Goal: Task Accomplishment & Management: Manage account settings

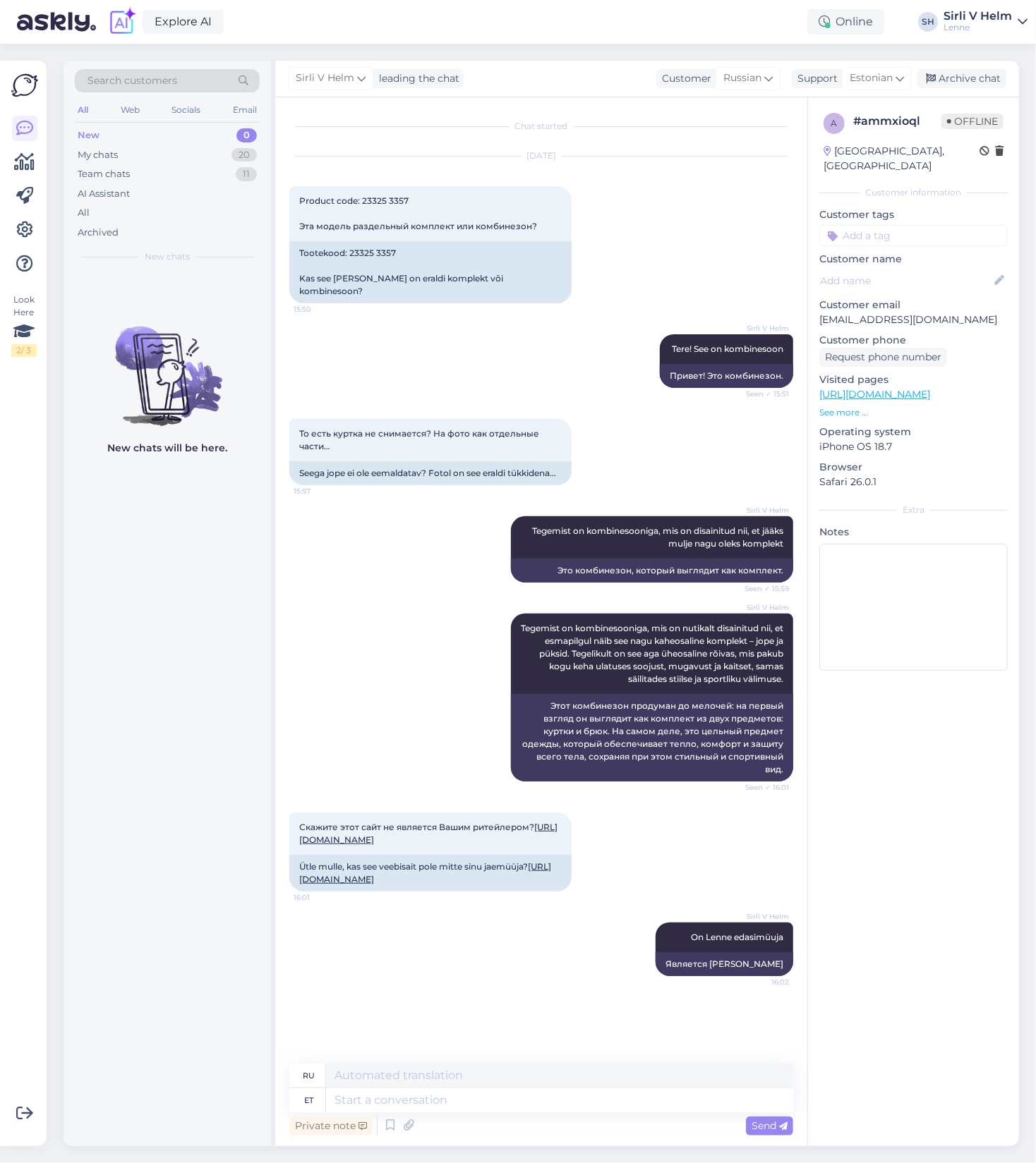
click at [975, 14] on div "Sirli V Helm" at bounding box center [977, 16] width 68 height 11
click at [895, 65] on span "Lenne" at bounding box center [909, 56] width 87 height 22
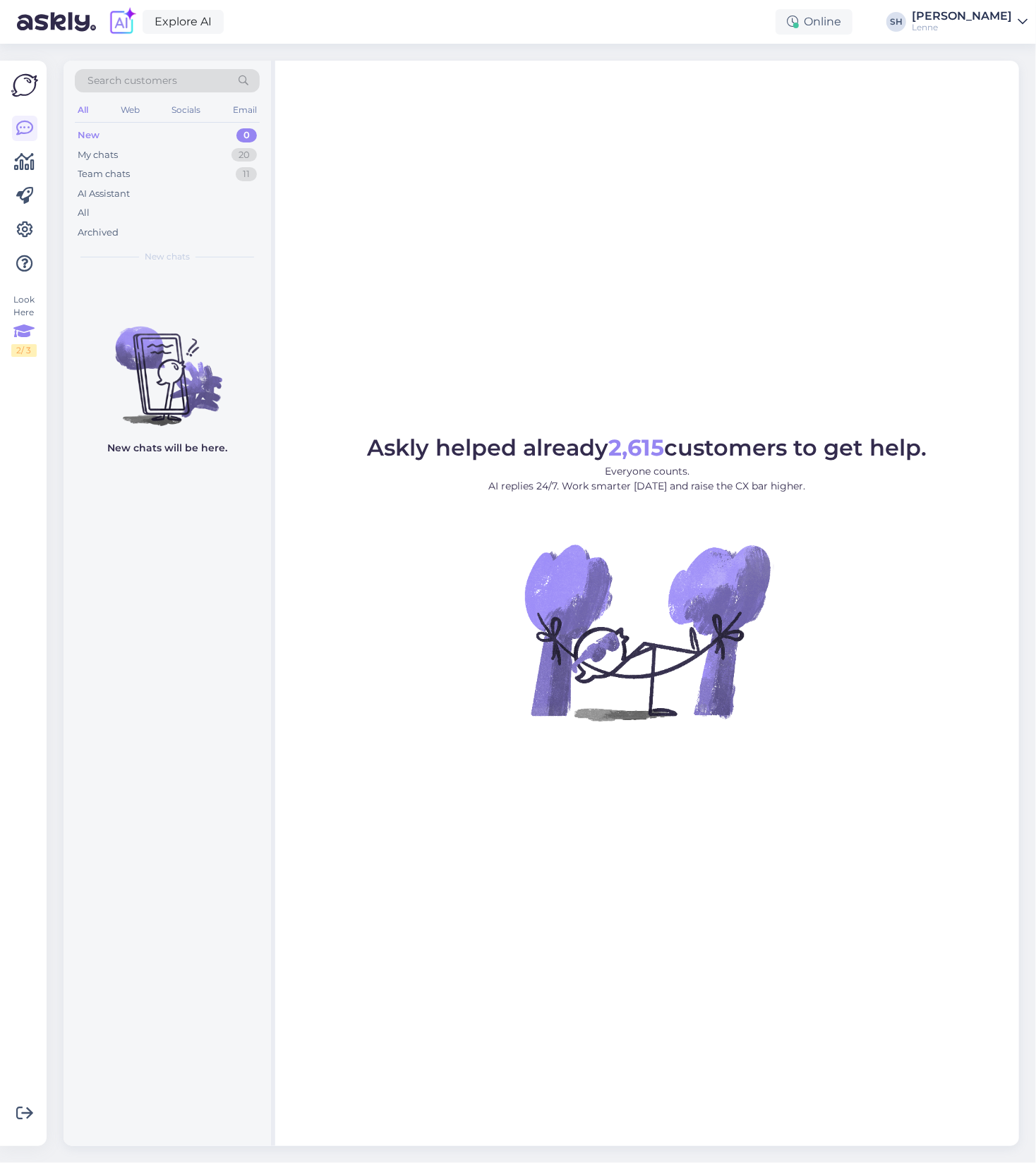
click at [20, 299] on div "Look Here 2 / 3" at bounding box center [24, 325] width 25 height 64
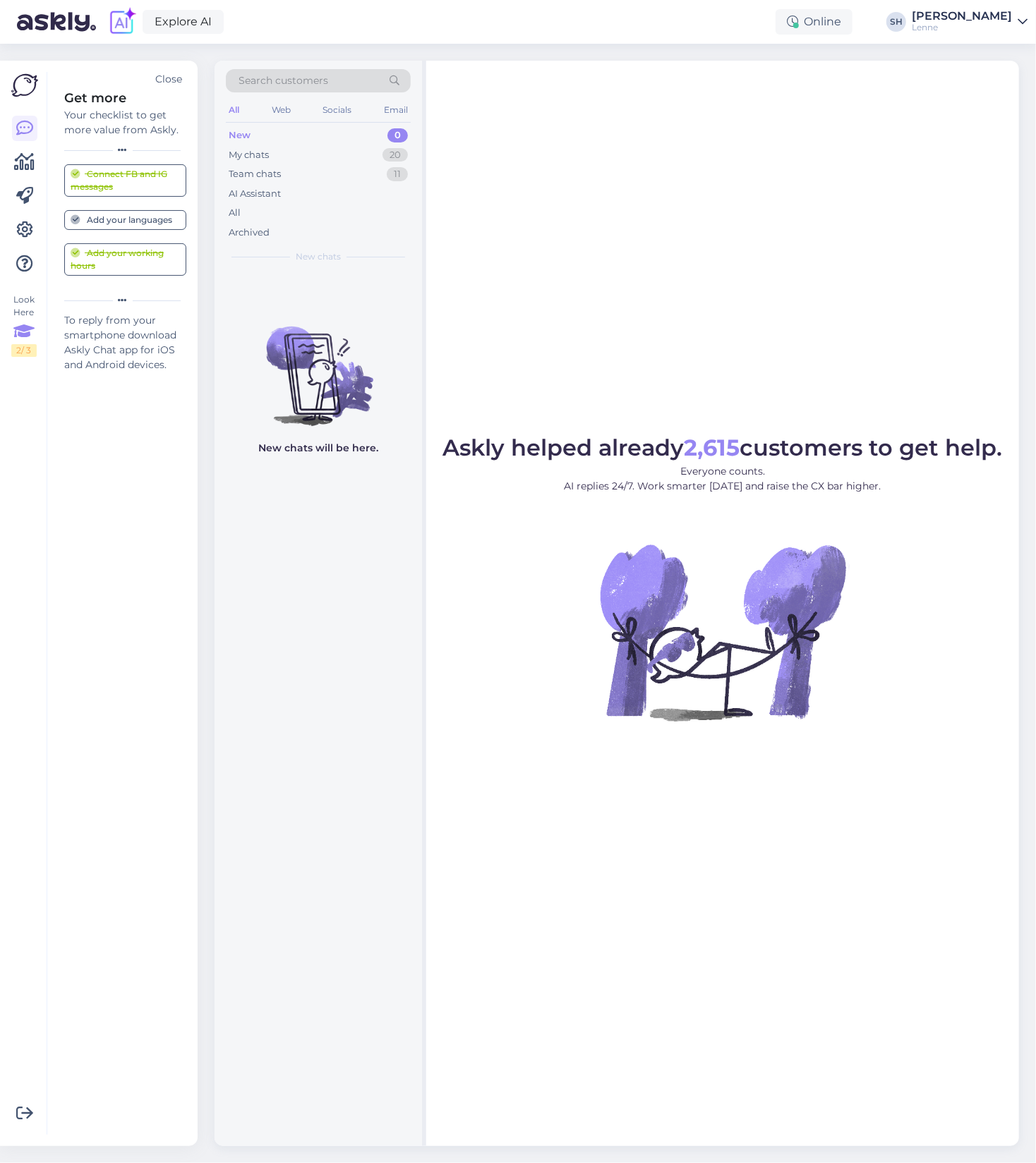
click at [151, 223] on div "Add your languages" at bounding box center [121, 220] width 101 height 13
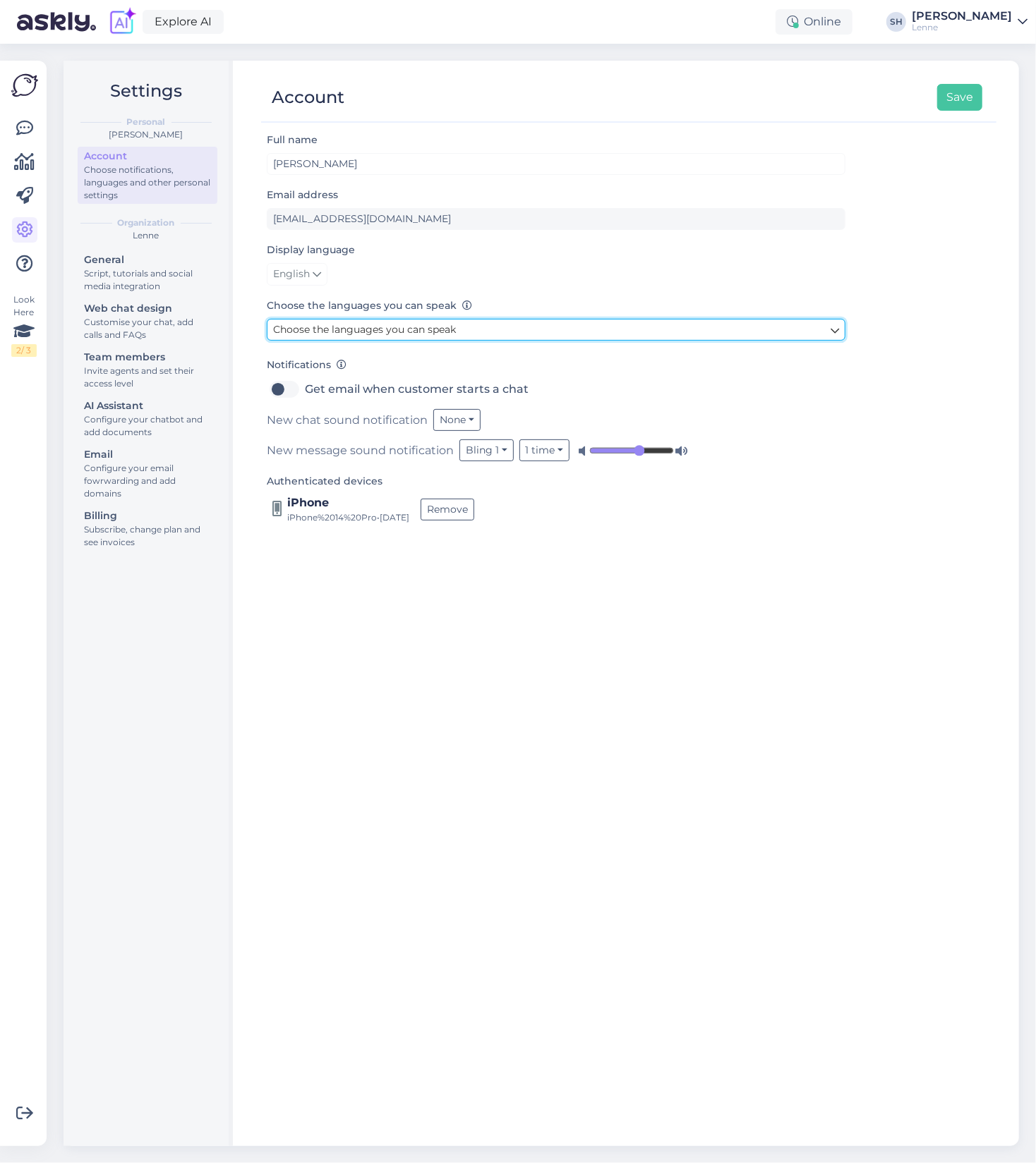
click at [391, 330] on span "Choose the languages you can speak" at bounding box center [364, 329] width 183 height 13
click at [520, 281] on div "English" at bounding box center [556, 274] width 579 height 23
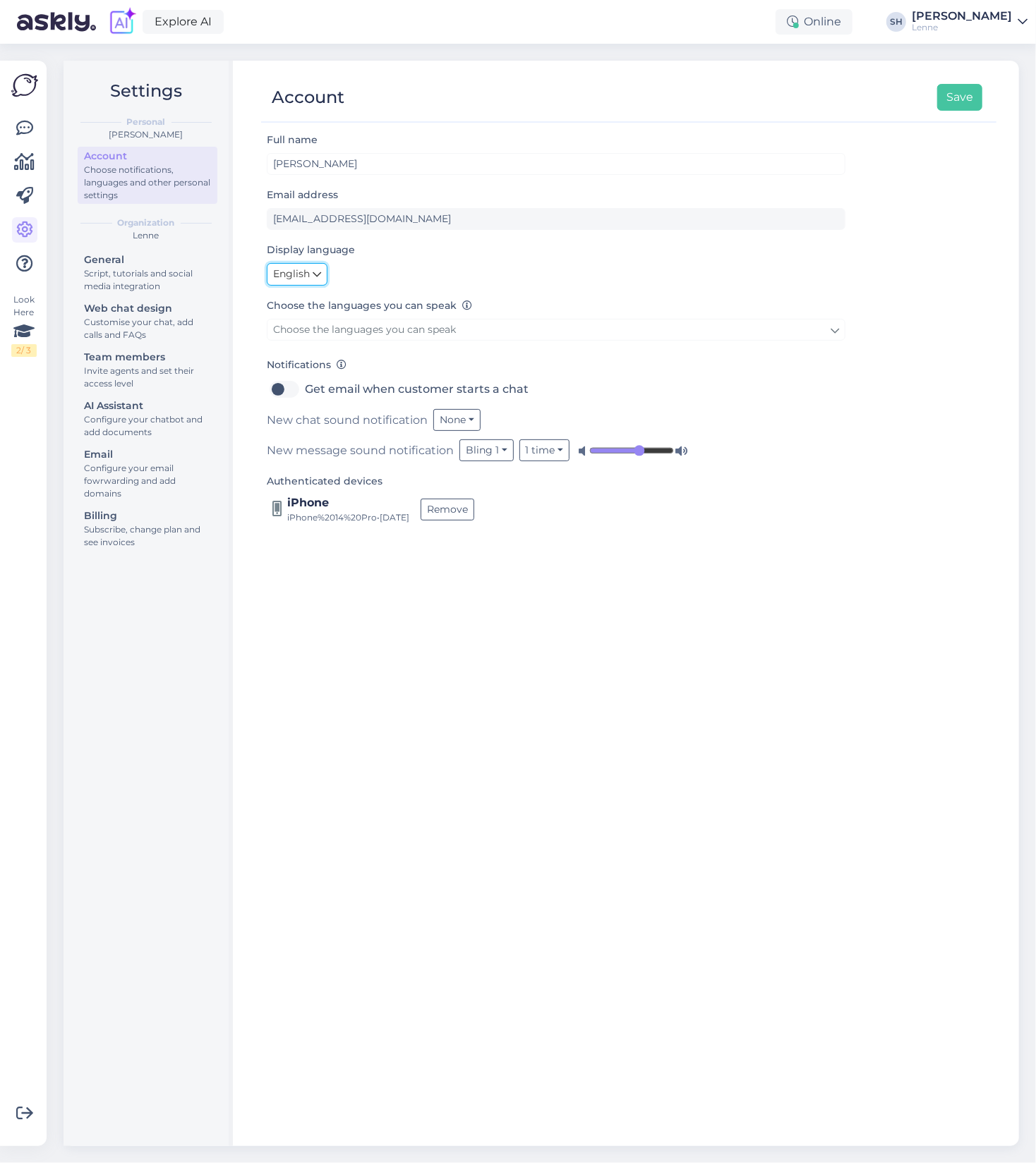
click at [317, 277] on icon at bounding box center [317, 274] width 9 height 16
click at [303, 306] on link "Eesti" at bounding box center [299, 304] width 67 height 23
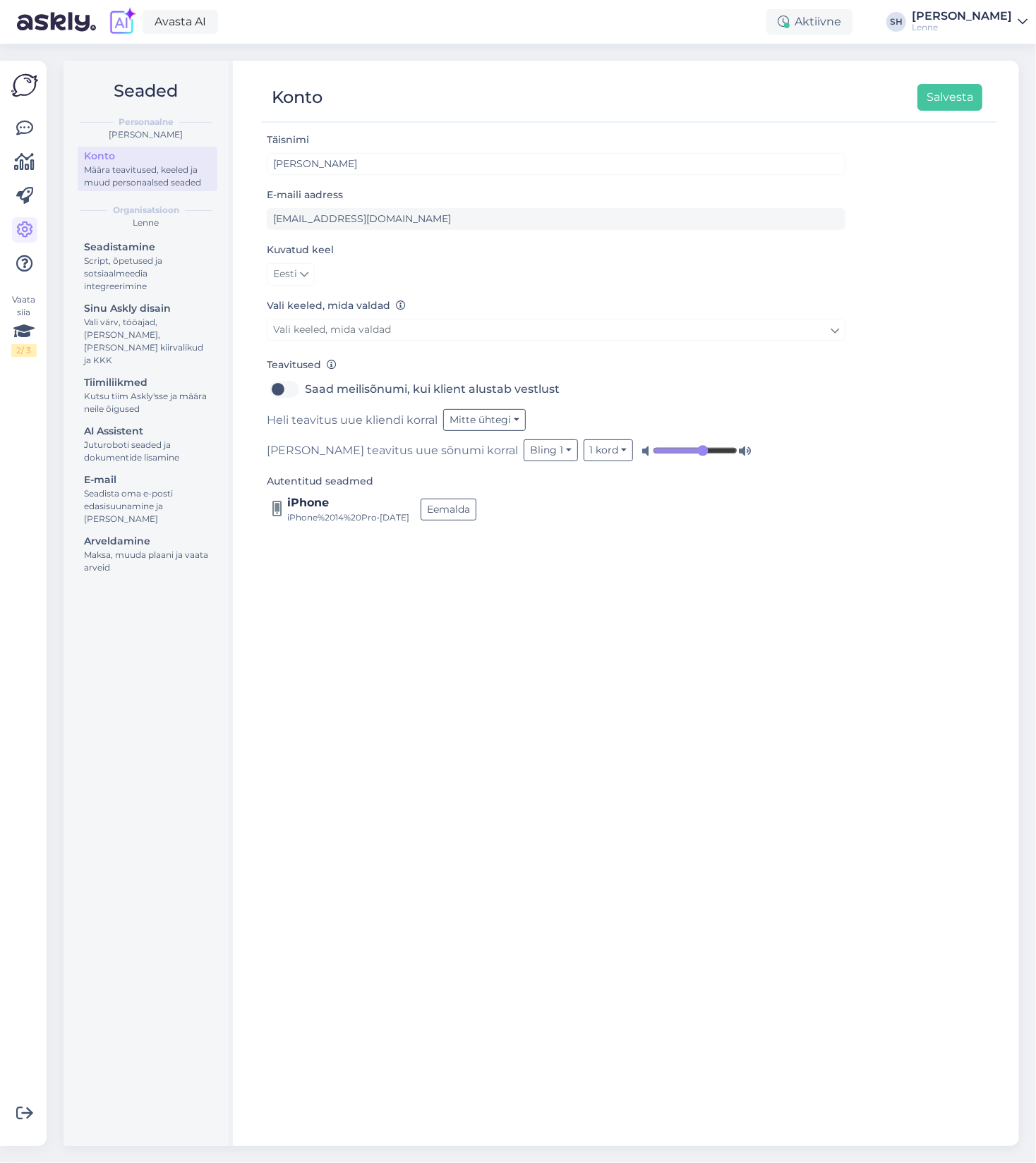
click at [430, 264] on div "Eesti English Polski" at bounding box center [556, 274] width 579 height 23
click at [398, 304] on icon at bounding box center [401, 306] width 10 height 10
click at [501, 283] on div "Eesti English Polski" at bounding box center [556, 274] width 579 height 23
click at [941, 105] on button "Salvesta" at bounding box center [950, 97] width 65 height 27
click at [89, 255] on div "Script, õpetused ja sotsiaalmeedia integreerimine" at bounding box center [148, 273] width 127 height 38
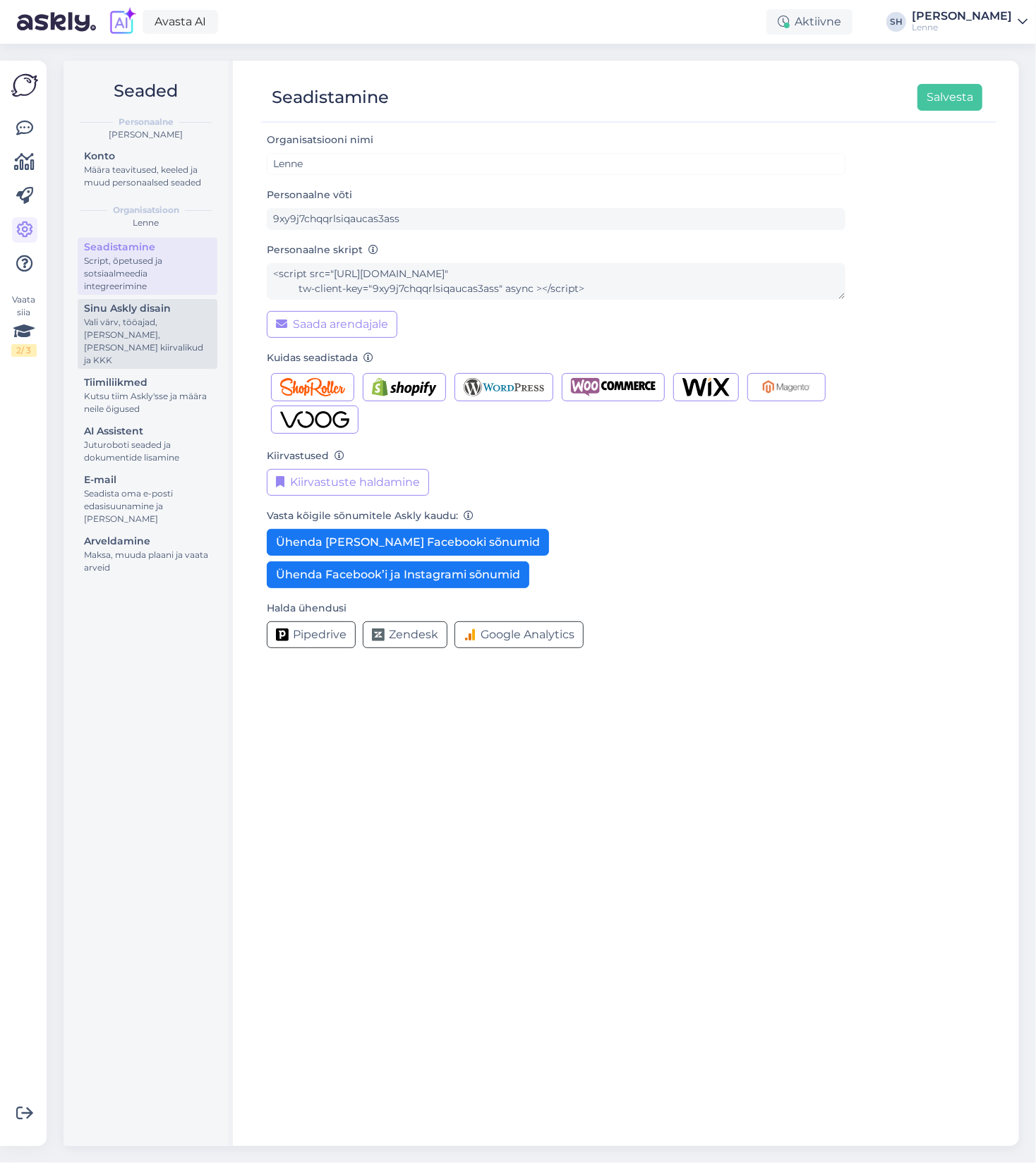
click at [130, 319] on div "Vali värv, tööajad, [PERSON_NAME], [PERSON_NAME] kiirvalikud ja KKK" at bounding box center [148, 341] width 127 height 51
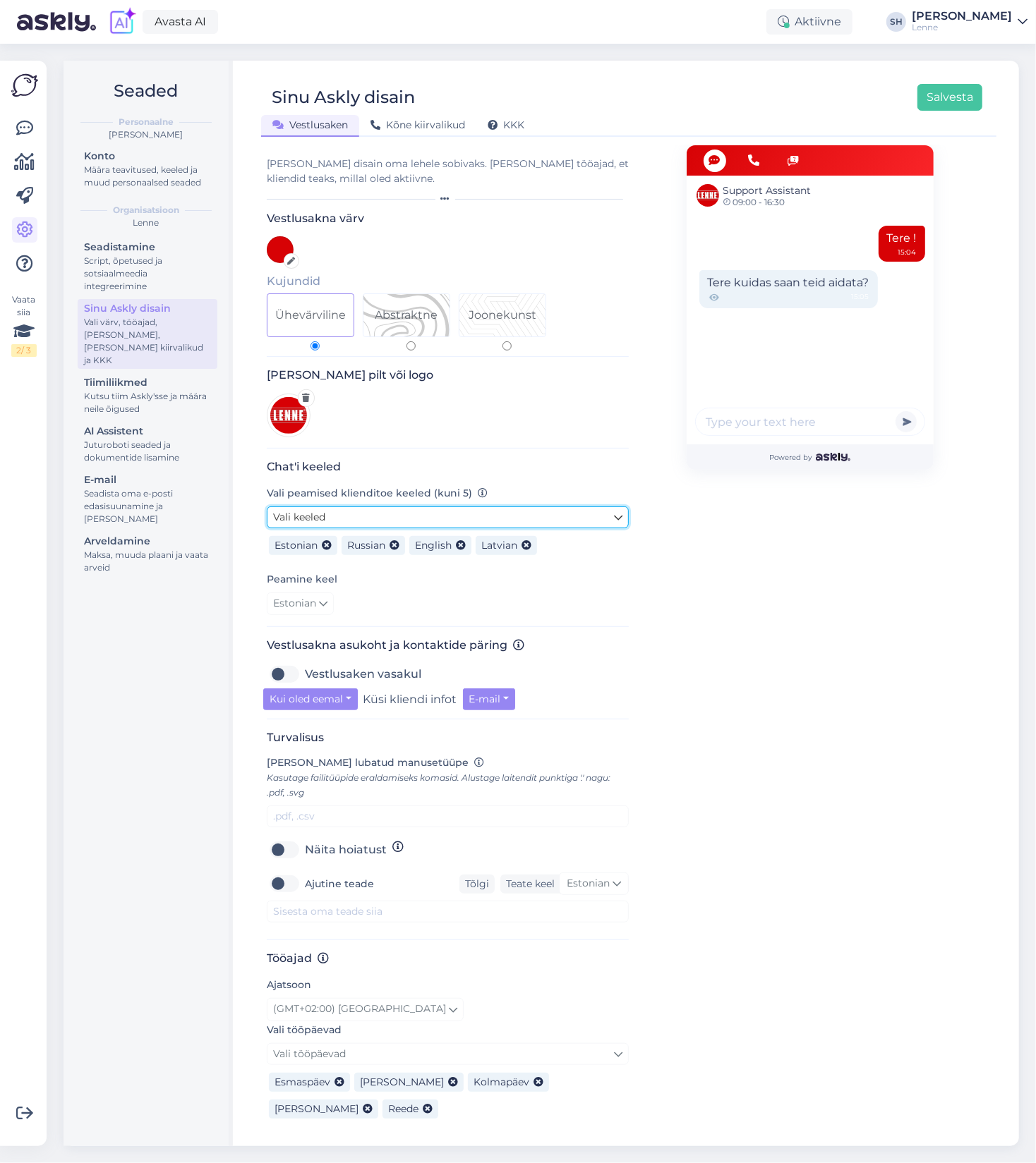
click at [407, 516] on link "Vali keeled" at bounding box center [447, 518] width 362 height 22
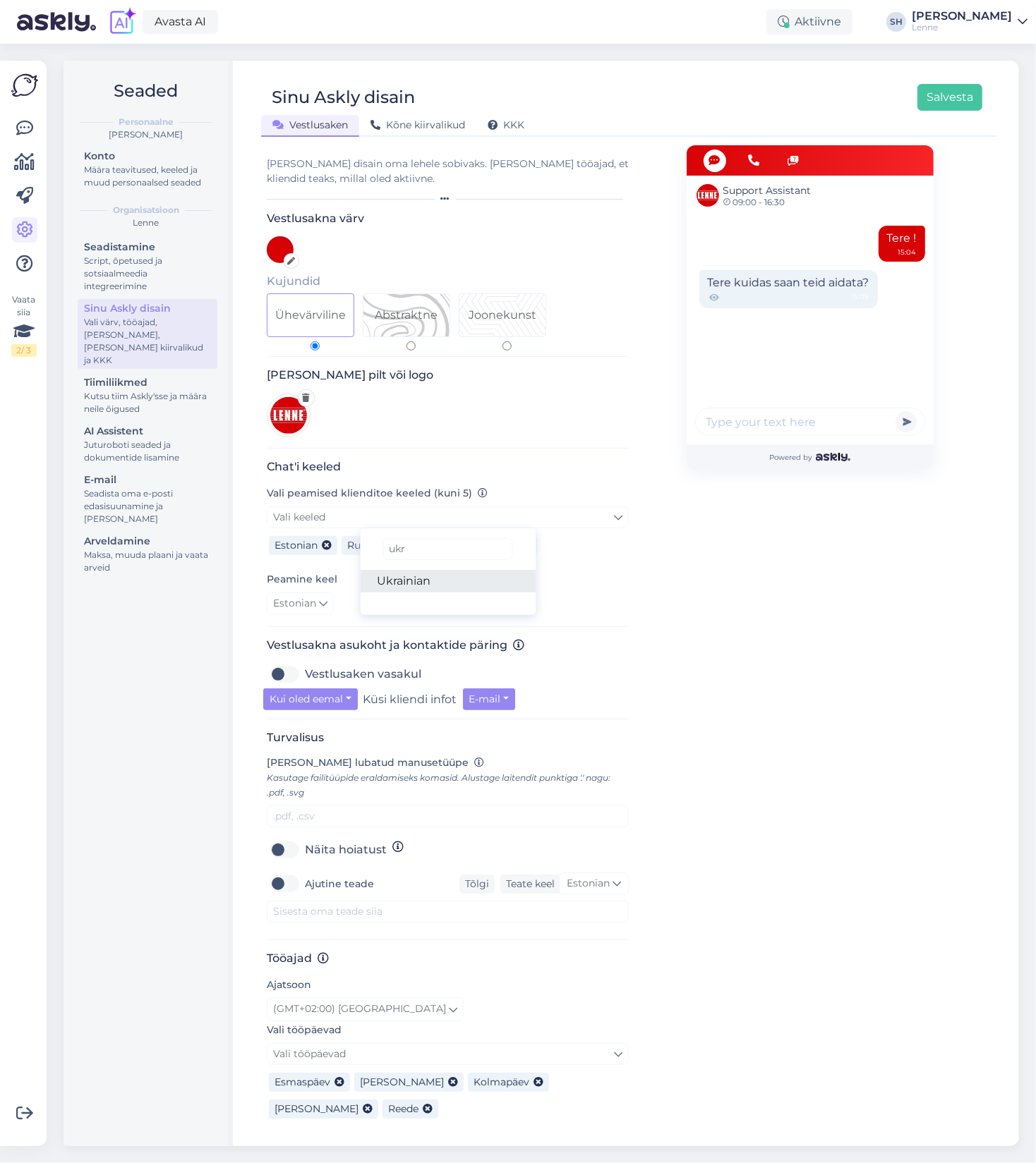
click at [432, 582] on link "Ukrainian" at bounding box center [448, 581] width 176 height 23
drag, startPoint x: 373, startPoint y: 548, endPoint x: 391, endPoint y: 549, distance: 18.0
click at [391, 549] on span "Russian" at bounding box center [373, 545] width 64 height 19
click at [395, 546] on icon at bounding box center [395, 546] width 10 height 10
click at [324, 600] on icon at bounding box center [323, 604] width 9 height 16
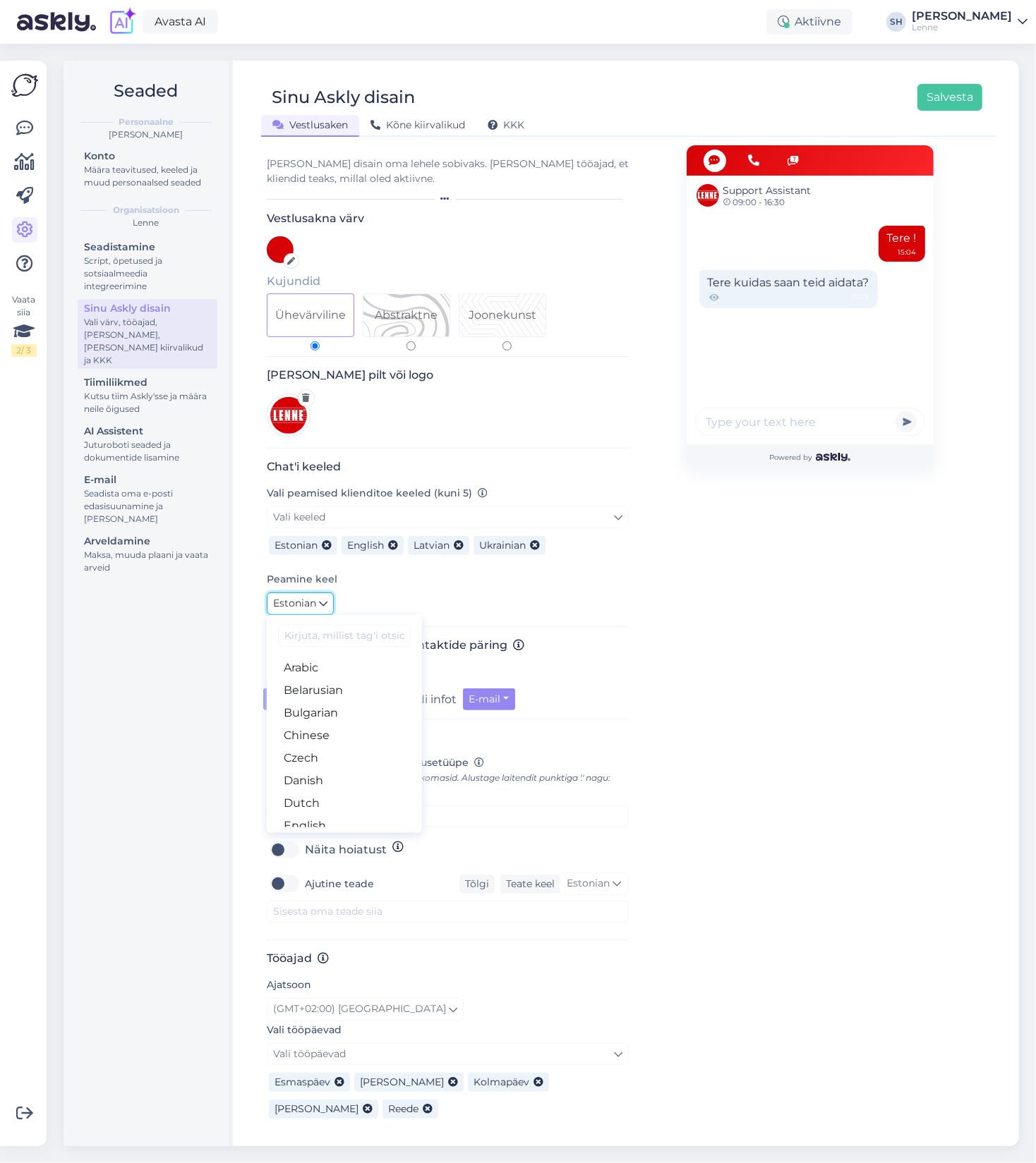
click at [324, 600] on icon at bounding box center [323, 604] width 9 height 16
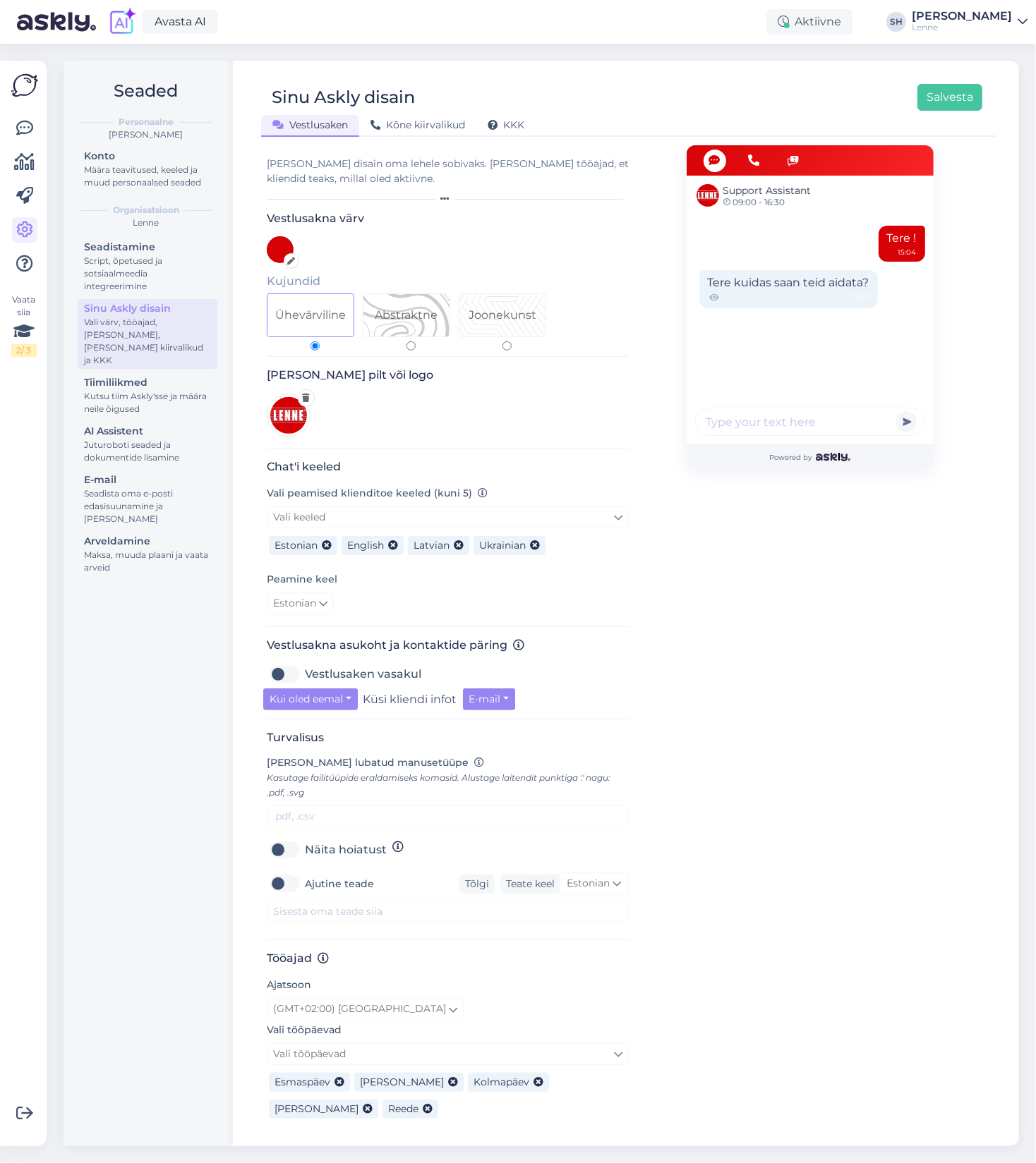
click at [381, 593] on div "Estonian Arabic Belarusian Bulgarian Chinese Czech Danish Dutch English Estonia…" at bounding box center [447, 604] width 362 height 23
click at [329, 545] on icon at bounding box center [326, 546] width 10 height 10
click at [338, 515] on link "Vali keeled" at bounding box center [447, 518] width 362 height 22
click at [426, 554] on input "ukr" at bounding box center [447, 549] width 130 height 22
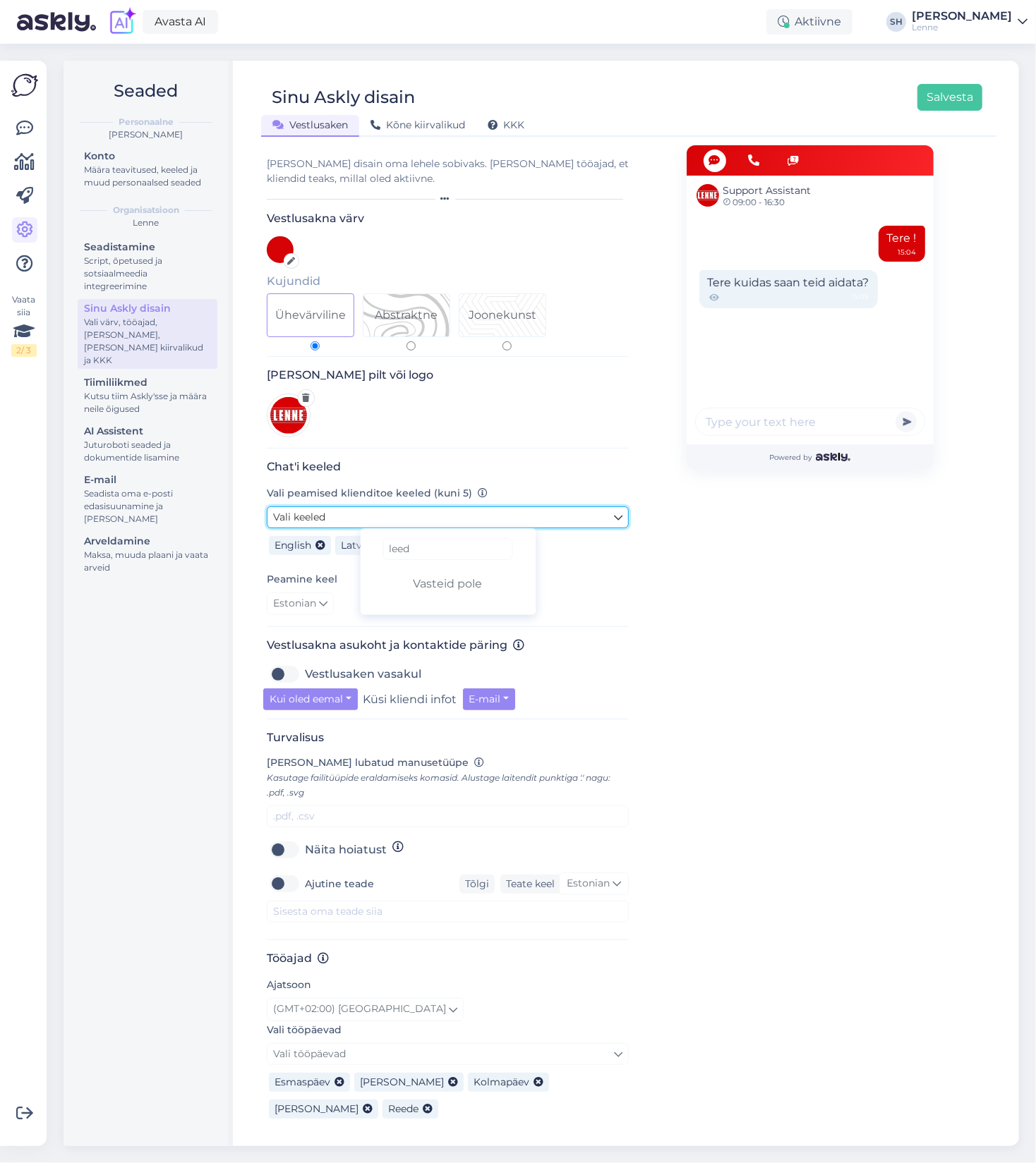
click at [549, 514] on link "Vali keeled" at bounding box center [447, 518] width 362 height 22
click at [550, 515] on link "Vali keeled" at bounding box center [447, 518] width 362 height 22
click at [482, 512] on link "Vali keeled" at bounding box center [447, 518] width 362 height 22
click at [615, 513] on icon at bounding box center [618, 518] width 9 height 16
click at [447, 544] on input "leed" at bounding box center [447, 549] width 130 height 22
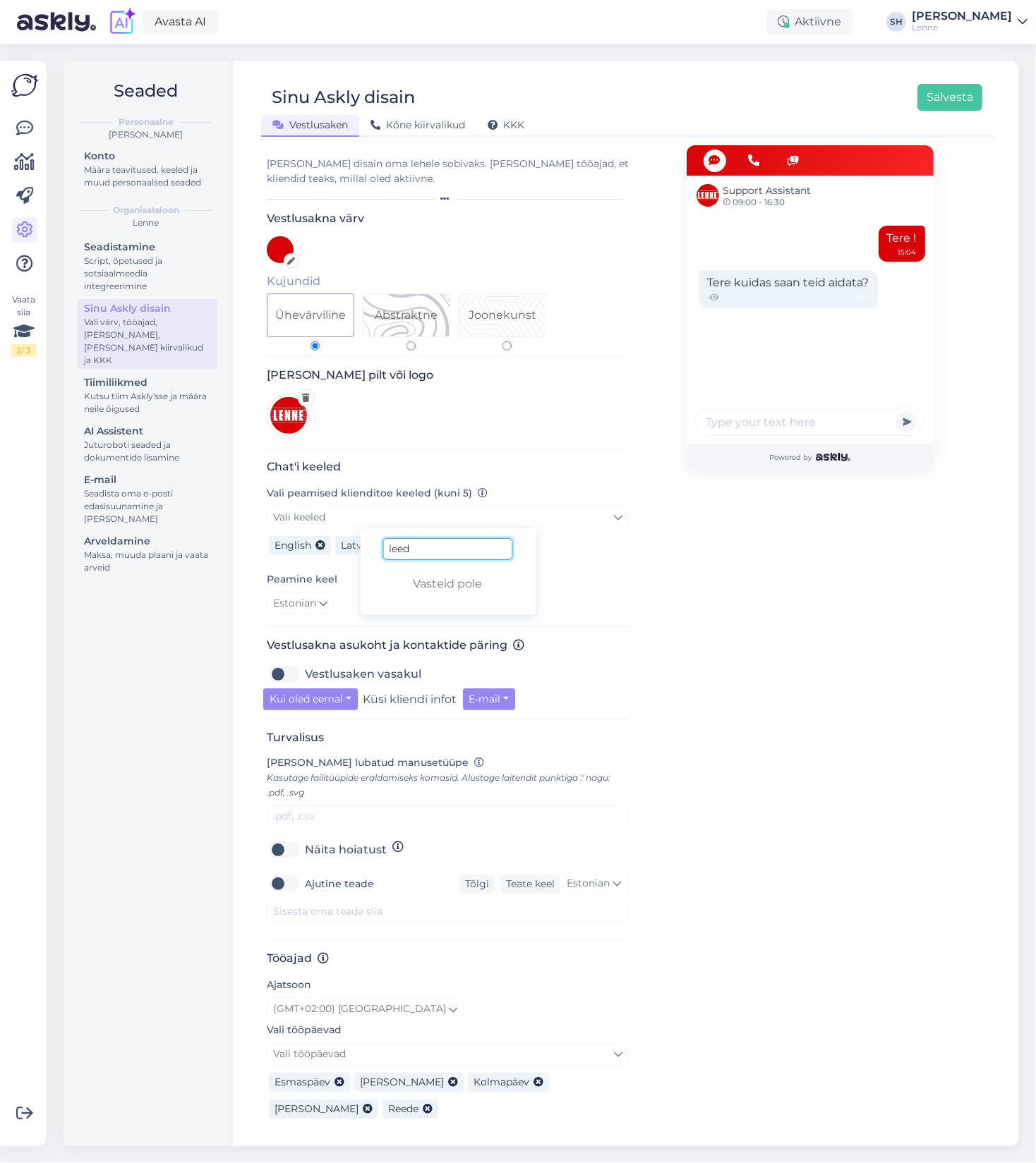
click at [447, 544] on input "leed" at bounding box center [447, 549] width 130 height 22
click at [444, 573] on link "Lithuanian" at bounding box center [448, 581] width 176 height 23
click at [604, 518] on link "Vali keeled" at bounding box center [447, 518] width 362 height 22
click at [435, 548] on input "lith" at bounding box center [447, 549] width 130 height 22
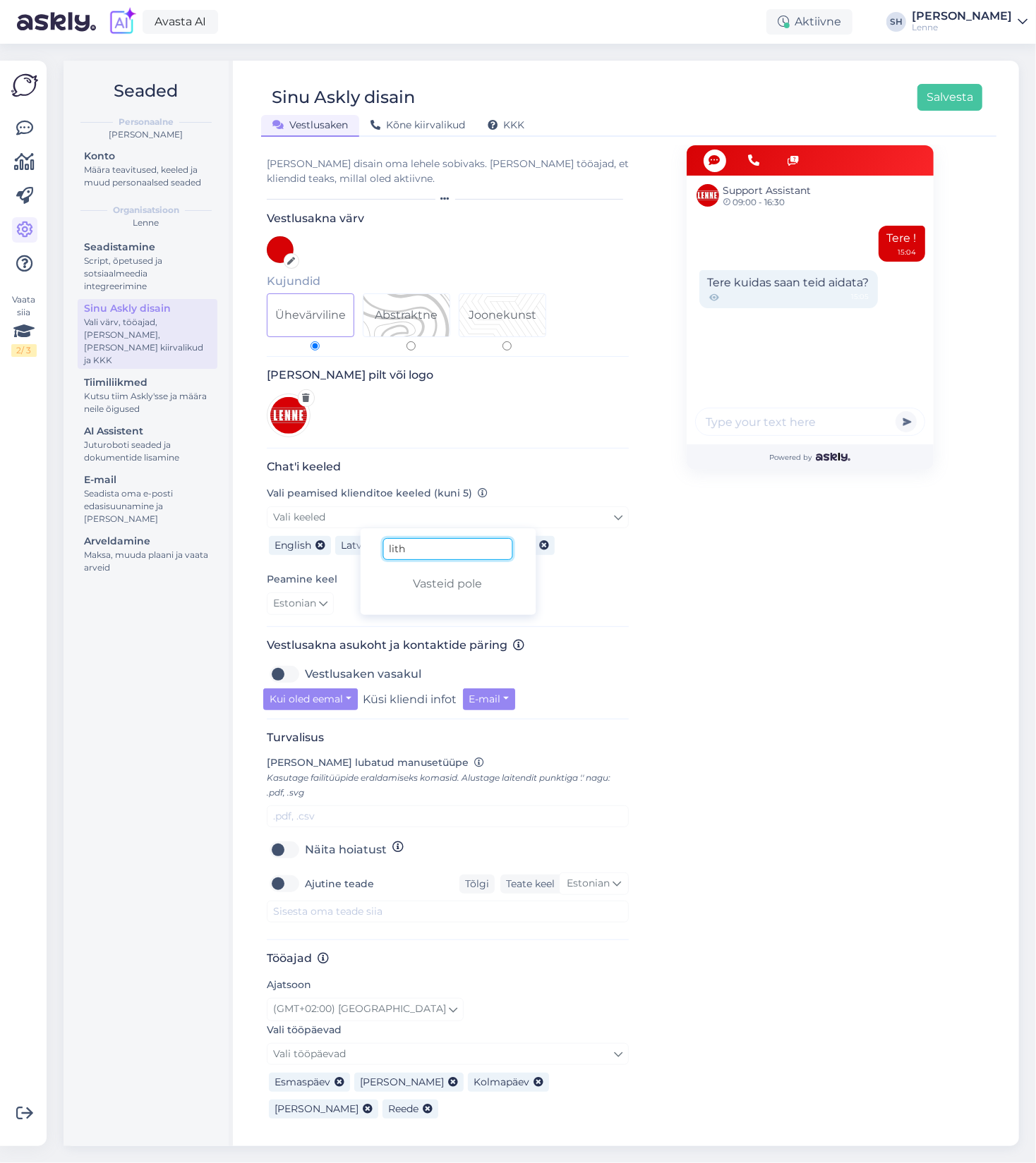
click at [435, 548] on input "lith" at bounding box center [447, 549] width 130 height 22
type input "fin"
click at [423, 583] on link "Finnish" at bounding box center [448, 581] width 176 height 23
click at [348, 710] on button "Kui oled eemal" at bounding box center [310, 699] width 94 height 22
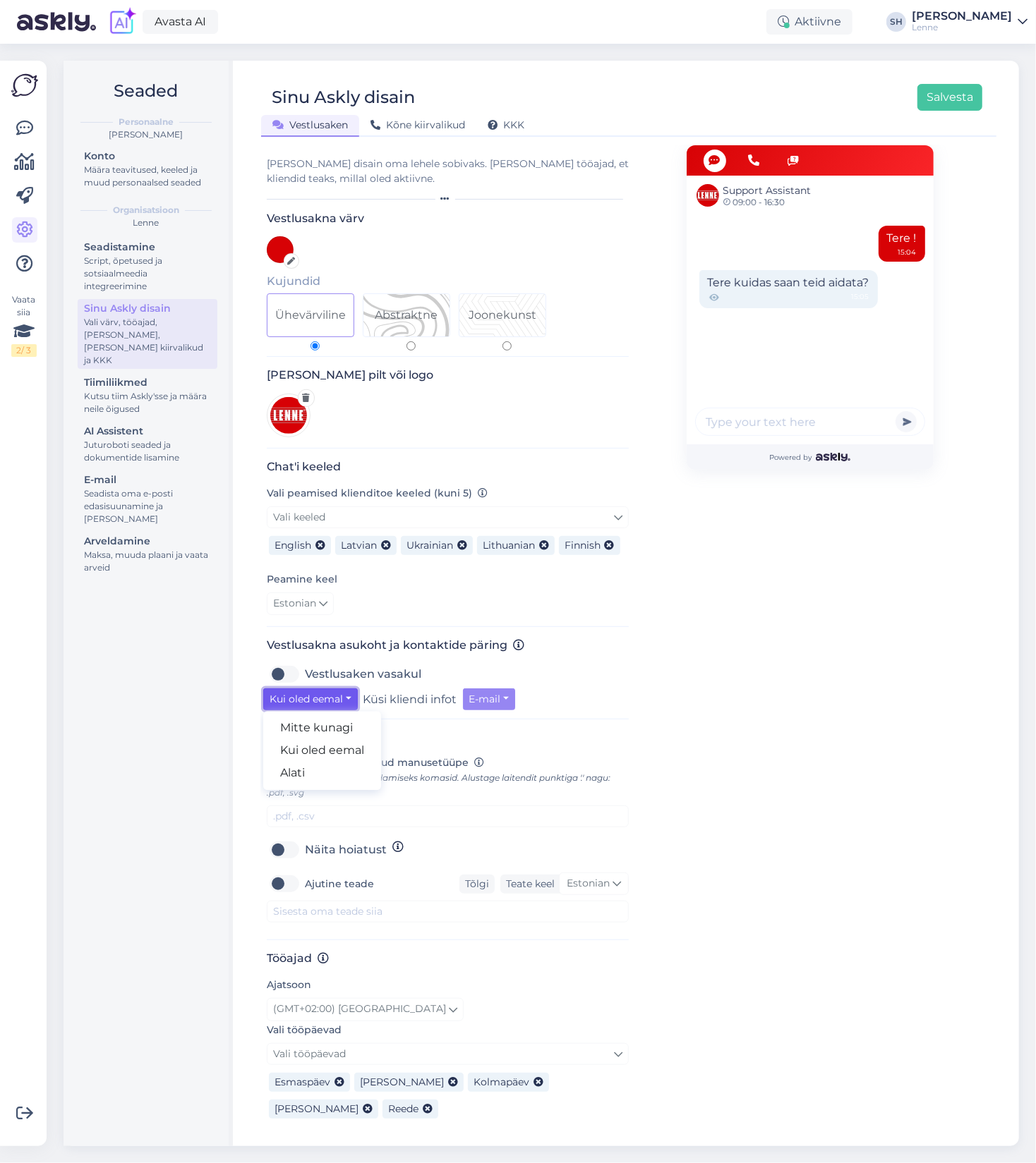
click at [348, 710] on button "Kui oled eemal" at bounding box center [310, 699] width 94 height 22
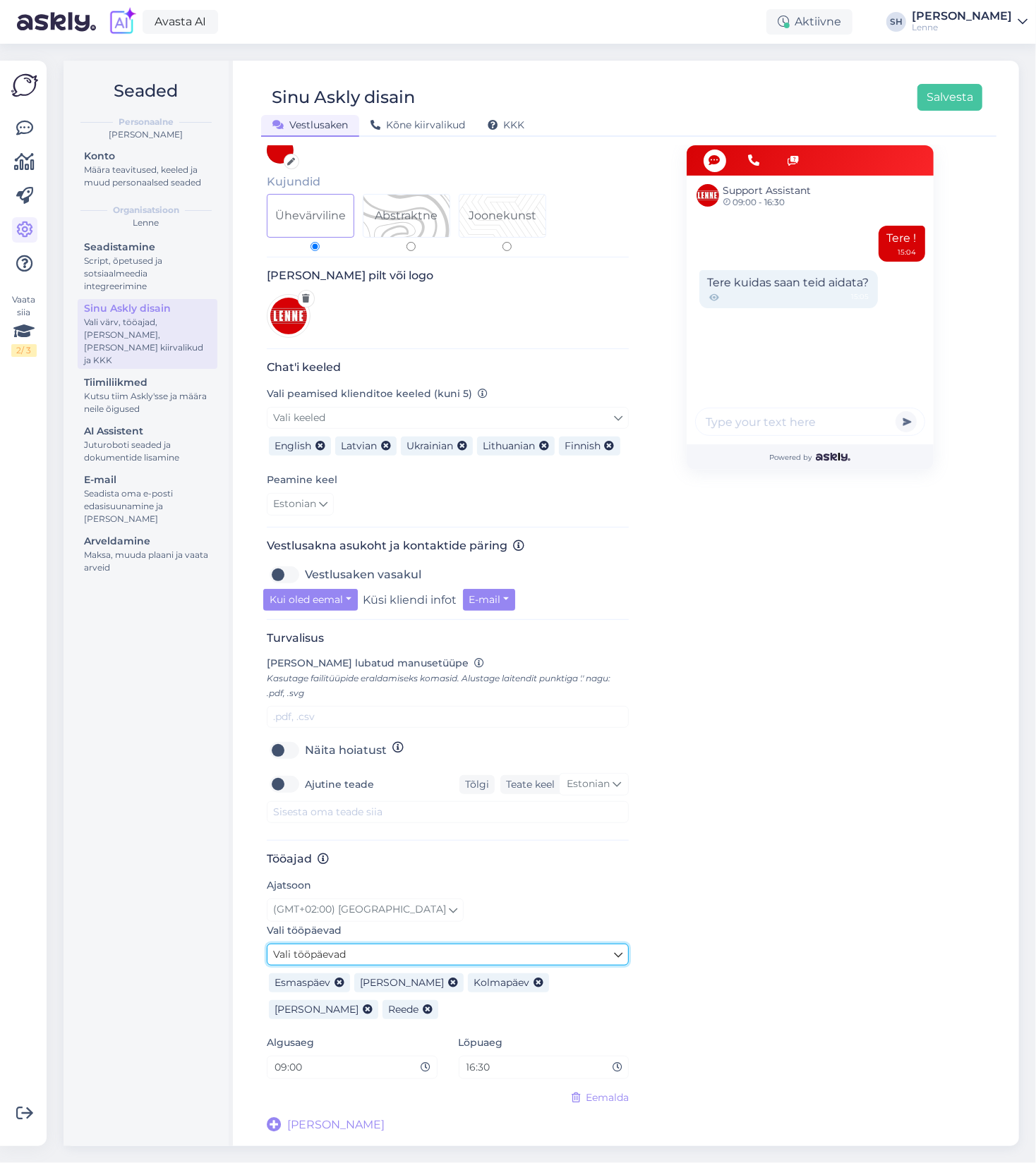
click at [614, 956] on icon at bounding box center [618, 956] width 9 height 16
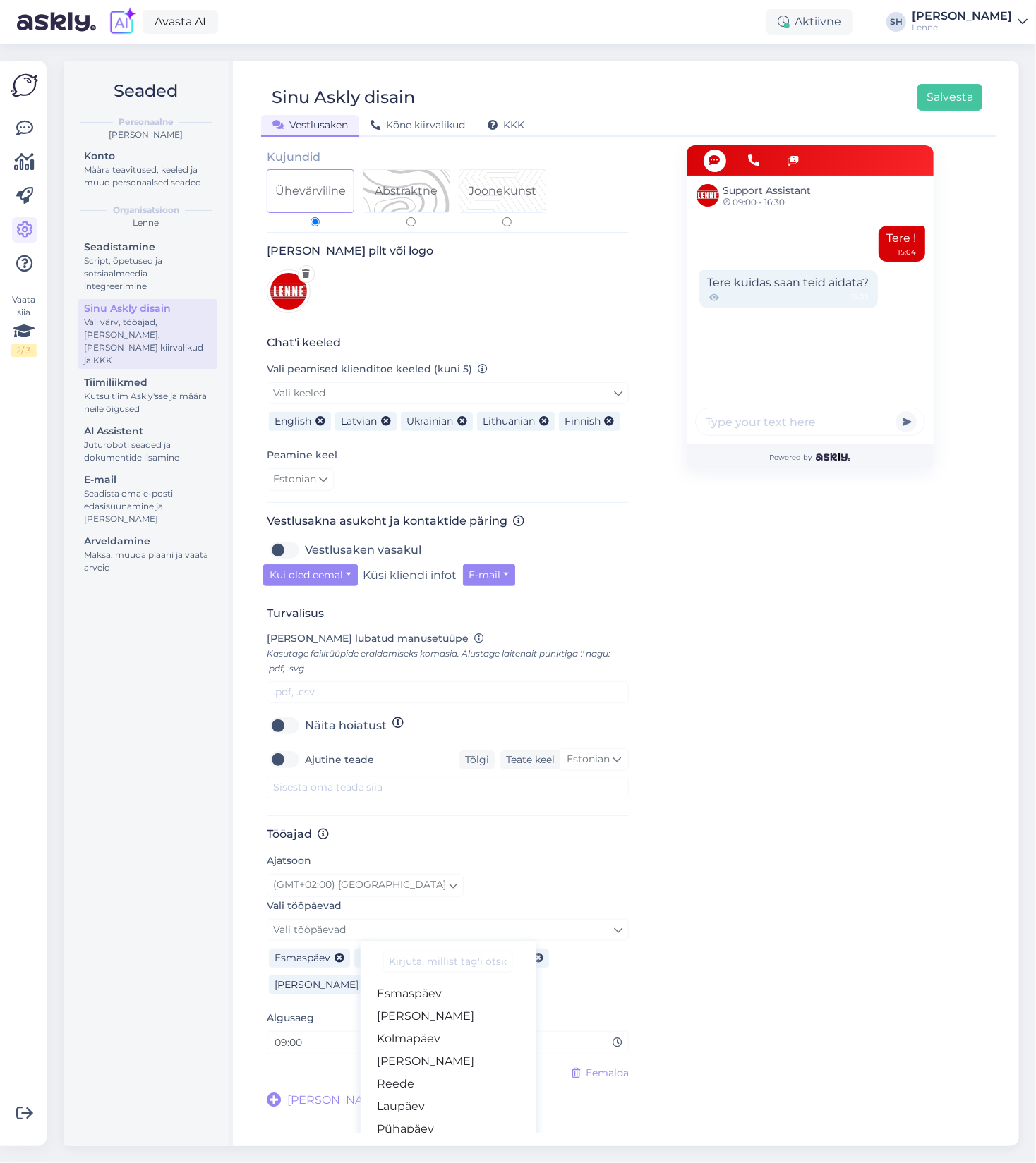
click at [754, 912] on div "Support Assistant 09:00 - 16:30 Tere ! 15:04 Tere kuidas saan teid aidata? 15:0…" at bounding box center [810, 565] width 247 height 1088
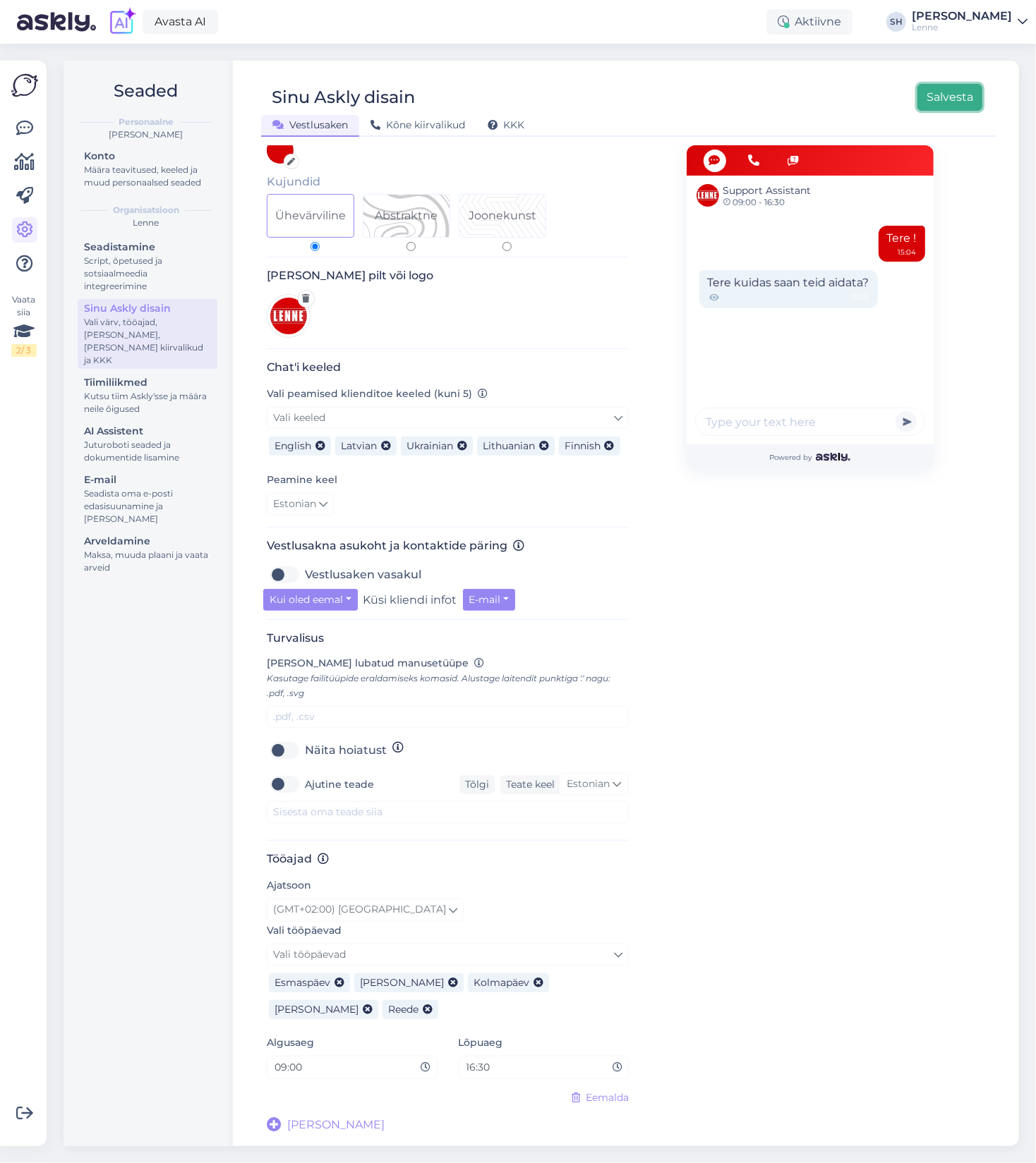
click at [946, 93] on button "Salvesta" at bounding box center [950, 97] width 65 height 27
click at [958, 90] on button "Salvesta" at bounding box center [950, 97] width 65 height 27
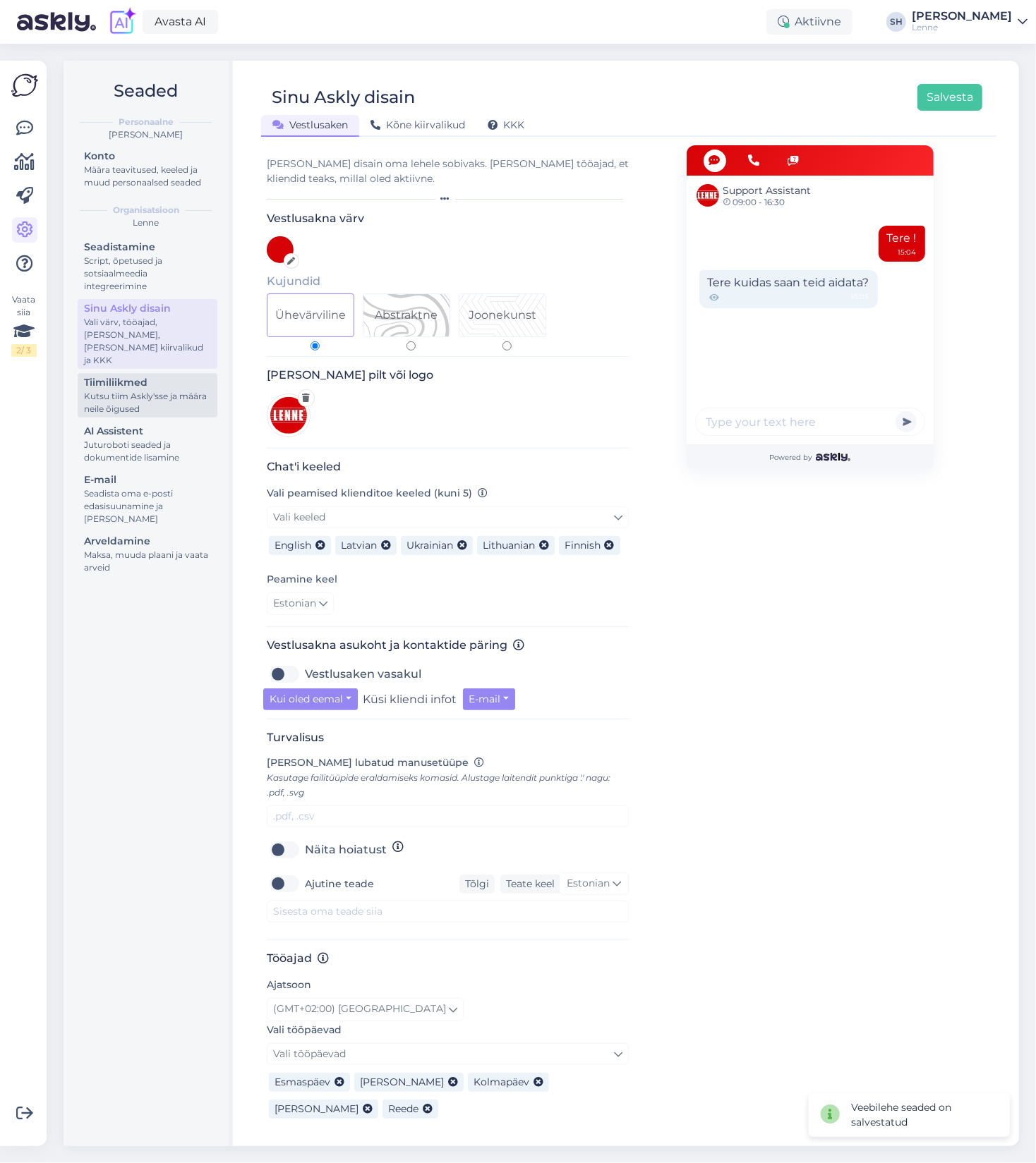
click at [141, 390] on div "Kutsu tiim Askly'sse ja määra neile õigused" at bounding box center [148, 402] width 127 height 25
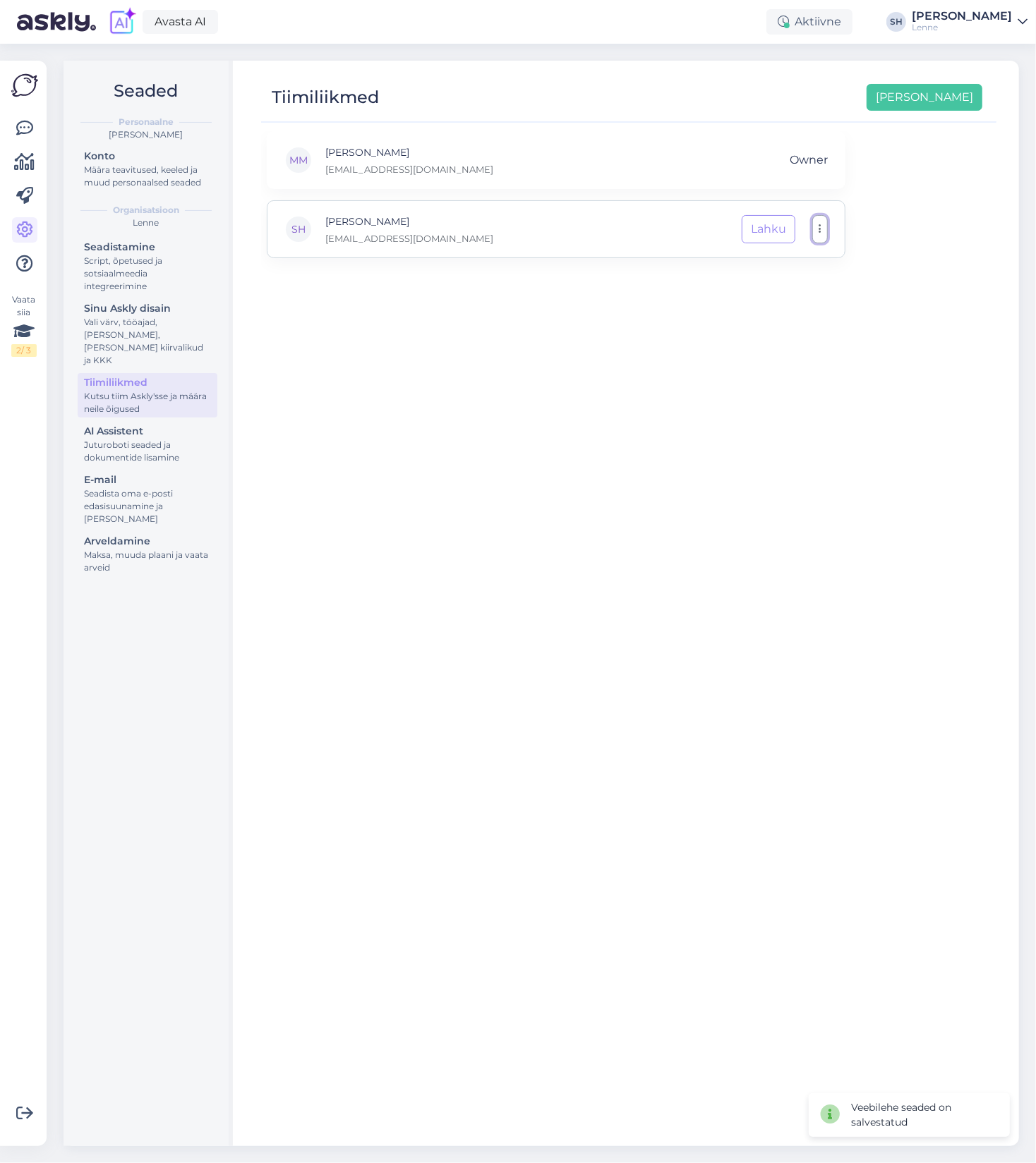
click at [817, 232] on button "button" at bounding box center [820, 229] width 16 height 28
click at [822, 232] on button "button" at bounding box center [820, 229] width 16 height 28
click at [130, 440] on div "Juturoboti seaded ja dokumentide lisamine" at bounding box center [148, 451] width 127 height 25
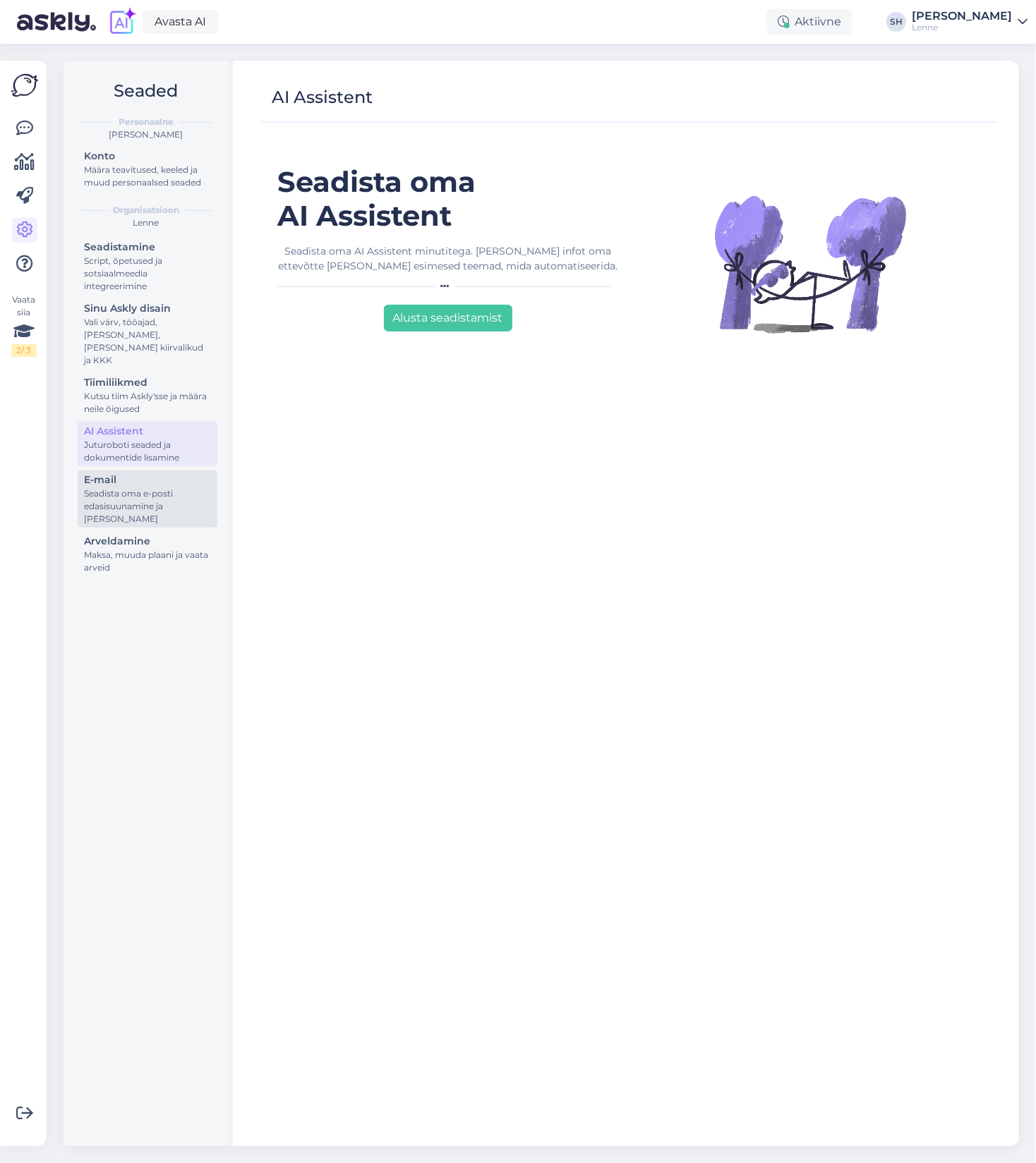
click at [143, 487] on div "Seadista oma e-posti edasisuunamine ja [PERSON_NAME]" at bounding box center [148, 506] width 127 height 38
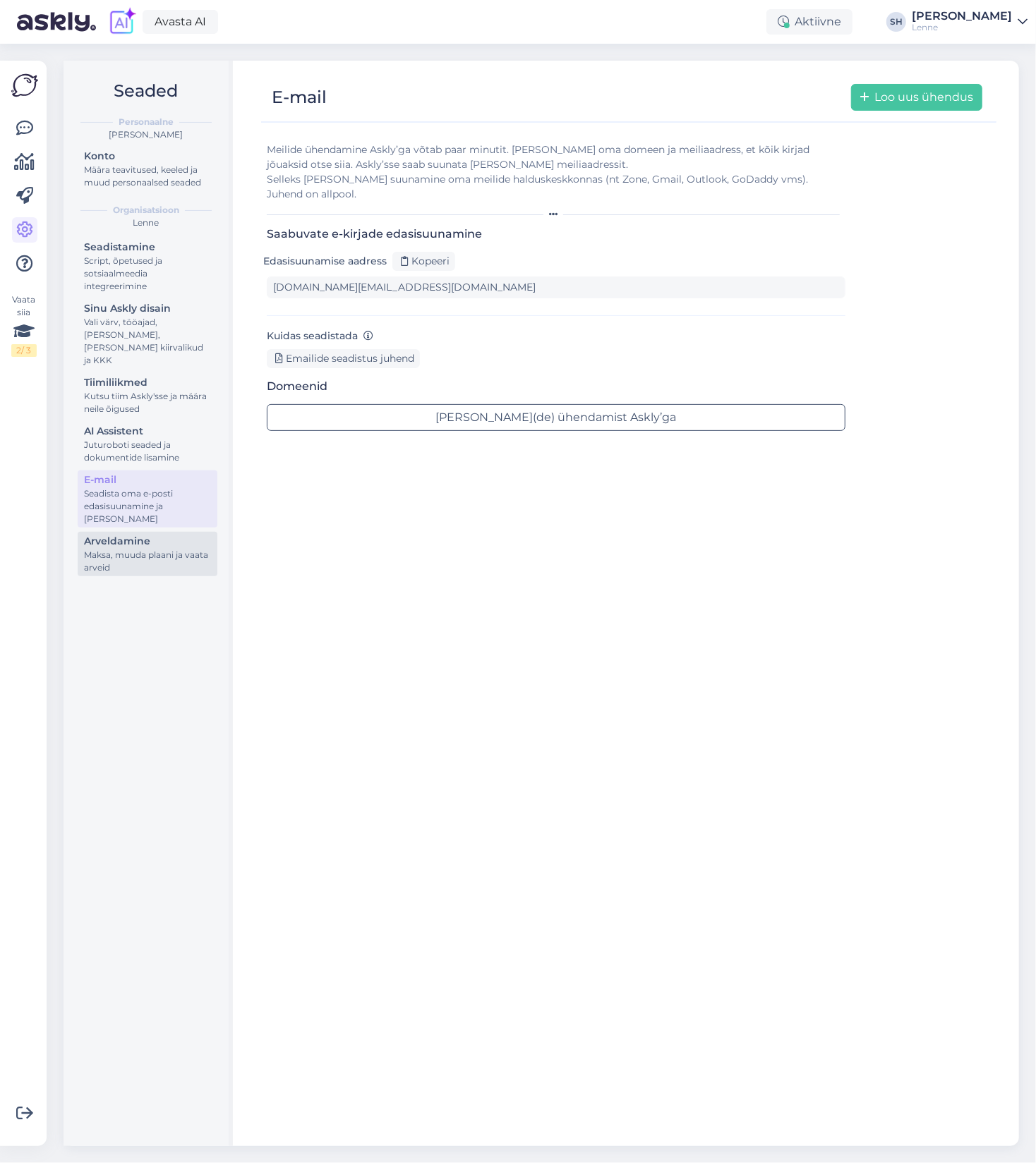
click at [138, 555] on div "Maksa, muuda plaani ja vaata arveid" at bounding box center [148, 561] width 127 height 25
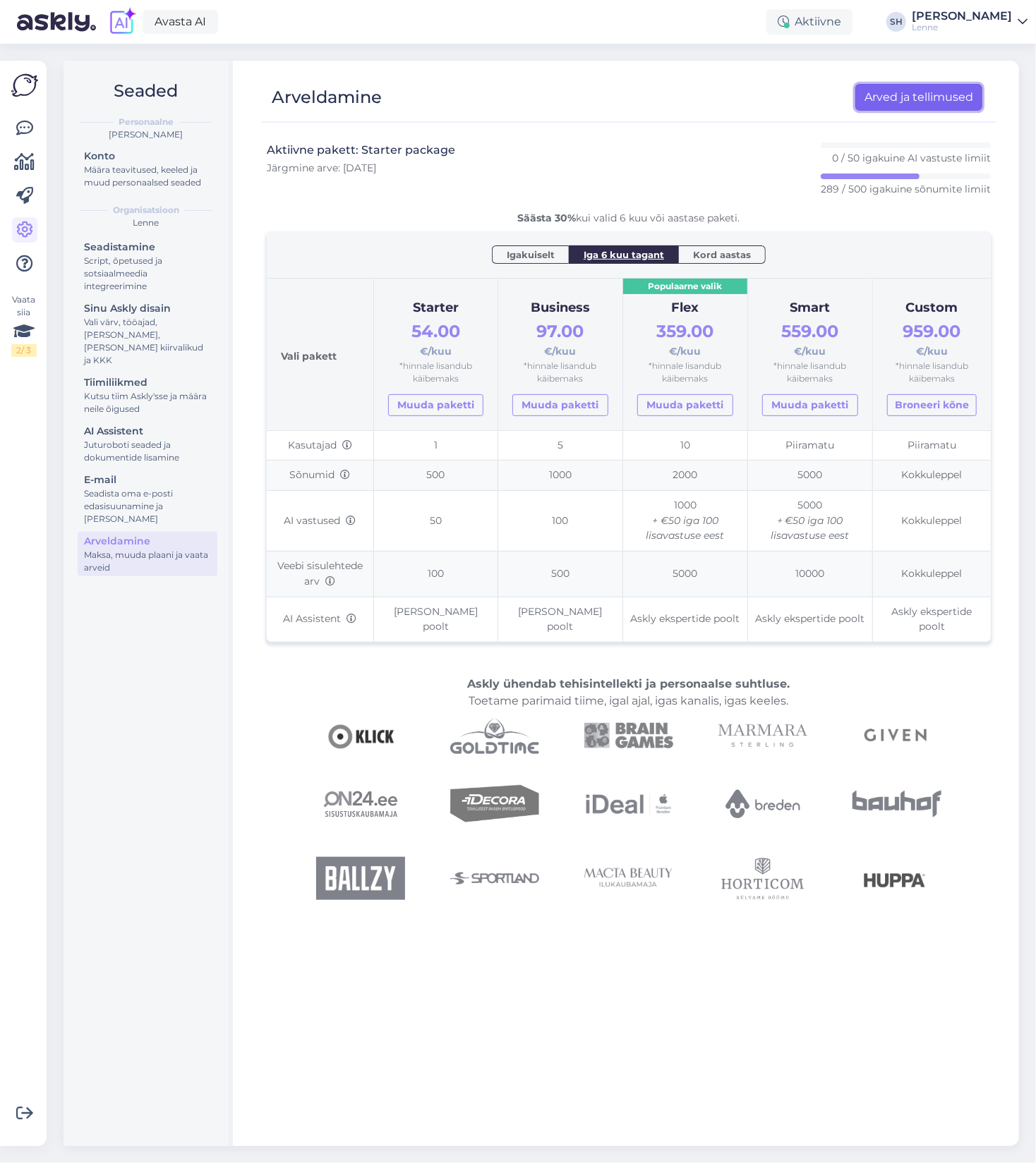
click at [935, 94] on link "Arved ja tellimused" at bounding box center [919, 97] width 127 height 27
click at [532, 255] on span "Igakuiselt" at bounding box center [531, 255] width 48 height 14
click at [943, 107] on link "Arved ja tellimused" at bounding box center [919, 97] width 127 height 27
click at [534, 259] on span "Igakuiselt" at bounding box center [531, 255] width 48 height 14
click at [721, 255] on span "Kord aastas" at bounding box center [722, 255] width 58 height 14
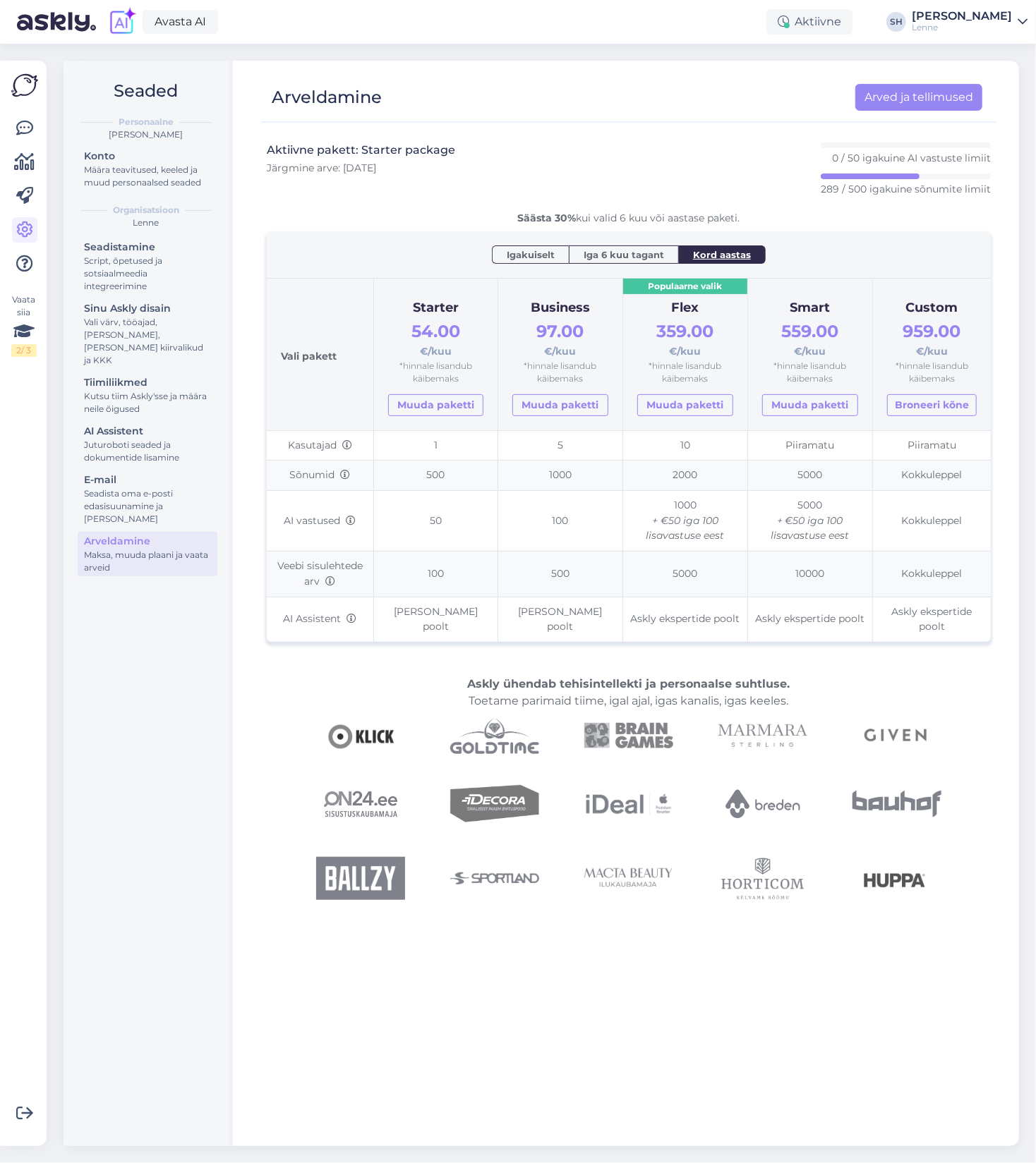
click at [641, 256] on span "Iga 6 kuu tagant" at bounding box center [623, 255] width 80 height 14
click at [535, 251] on span "Igakuiselt" at bounding box center [531, 255] width 48 height 14
click at [618, 258] on span "Iga 6 kuu tagant" at bounding box center [623, 255] width 80 height 14
click at [712, 255] on span "Kord aastas" at bounding box center [722, 255] width 58 height 14
click at [909, 97] on link "Arved ja tellimused" at bounding box center [919, 97] width 127 height 27
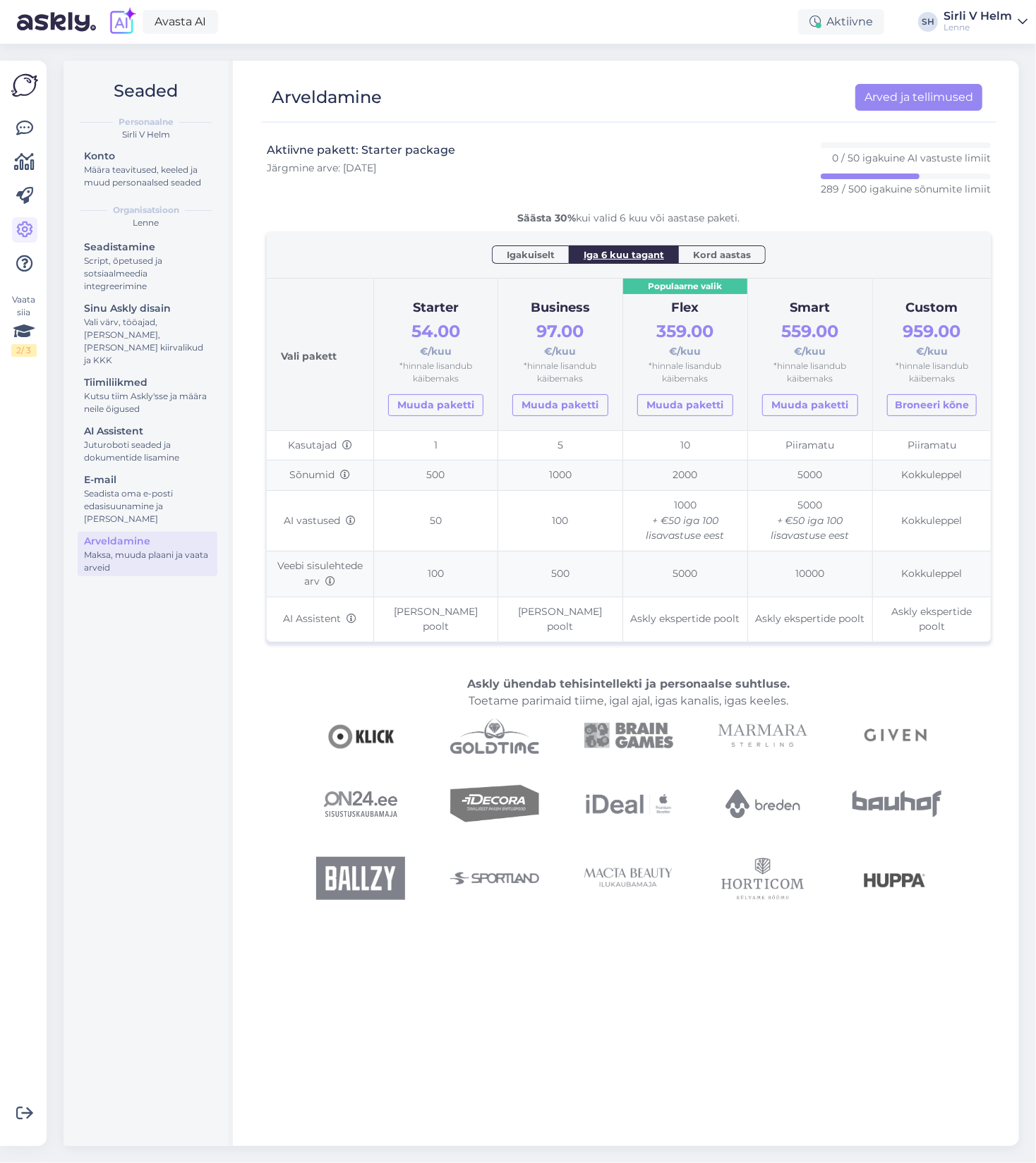
click at [538, 250] on span "Igakuiselt" at bounding box center [531, 255] width 48 height 14
click at [612, 259] on span "Iga 6 kuu tagant" at bounding box center [623, 255] width 80 height 14
click at [27, 267] on icon at bounding box center [25, 264] width 17 height 17
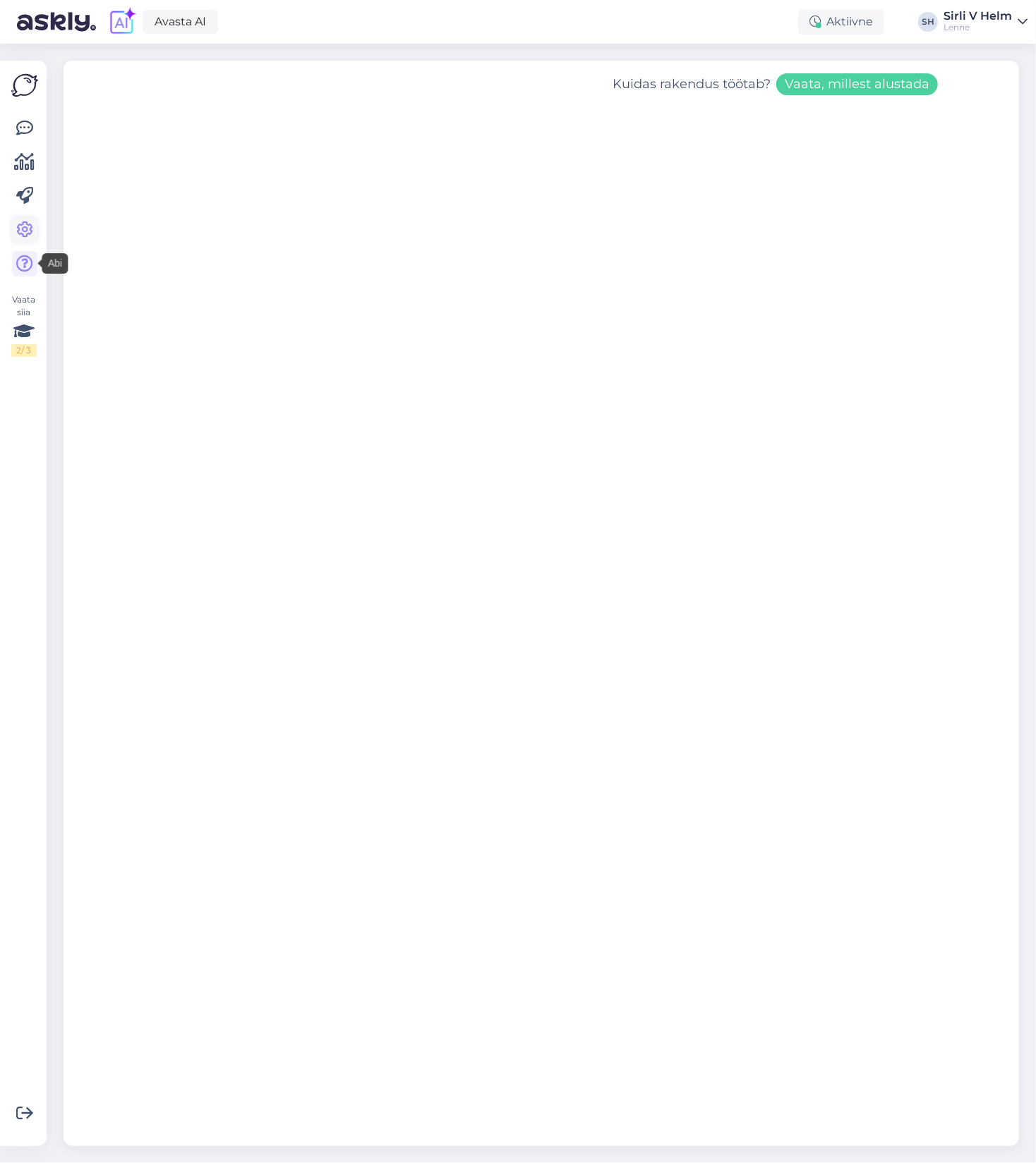
click at [28, 238] on icon at bounding box center [25, 230] width 17 height 17
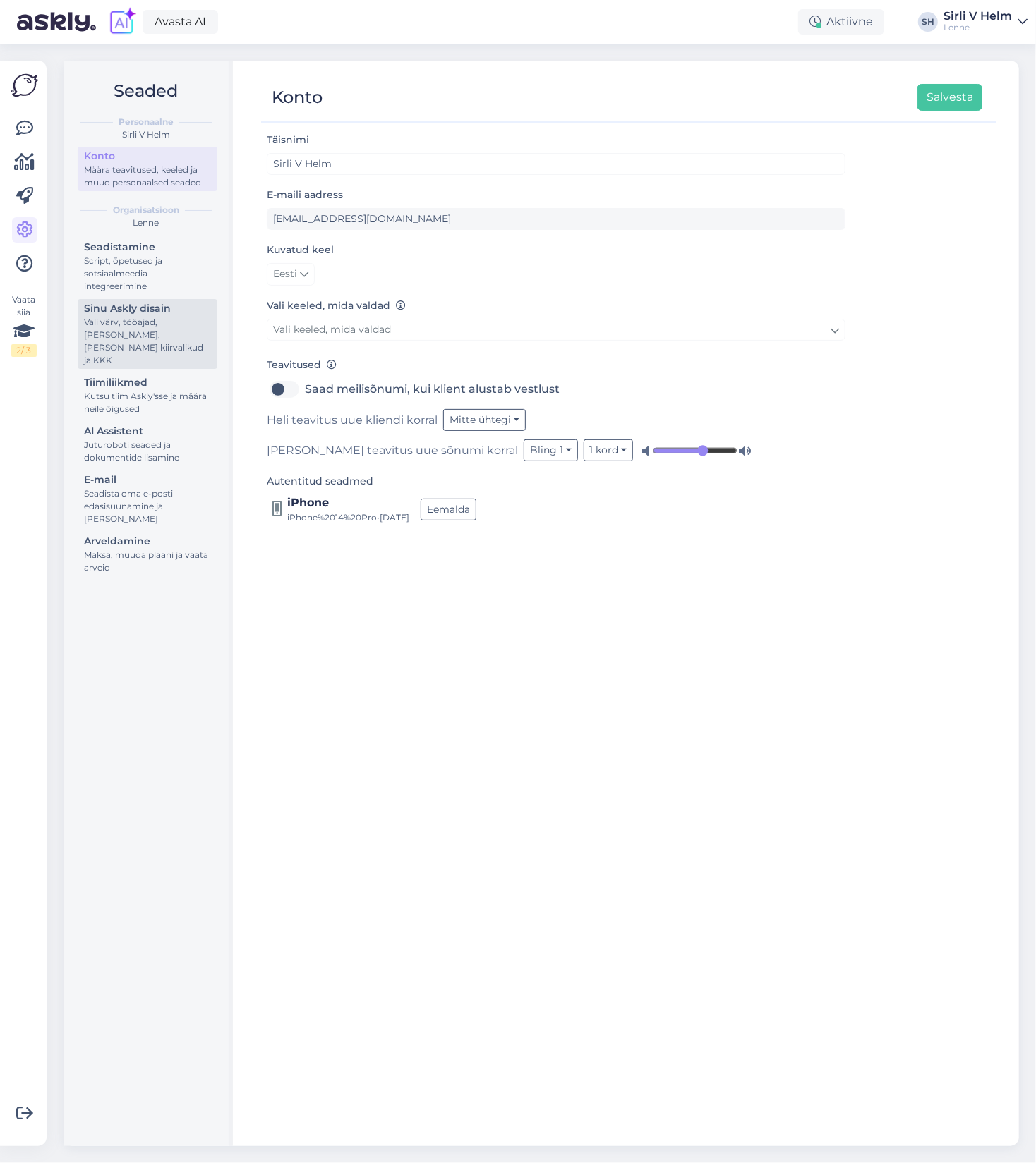
click at [146, 321] on div "Vali värv, tööajad, [PERSON_NAME], [PERSON_NAME] kiirvalikud ja KKK" at bounding box center [148, 341] width 127 height 51
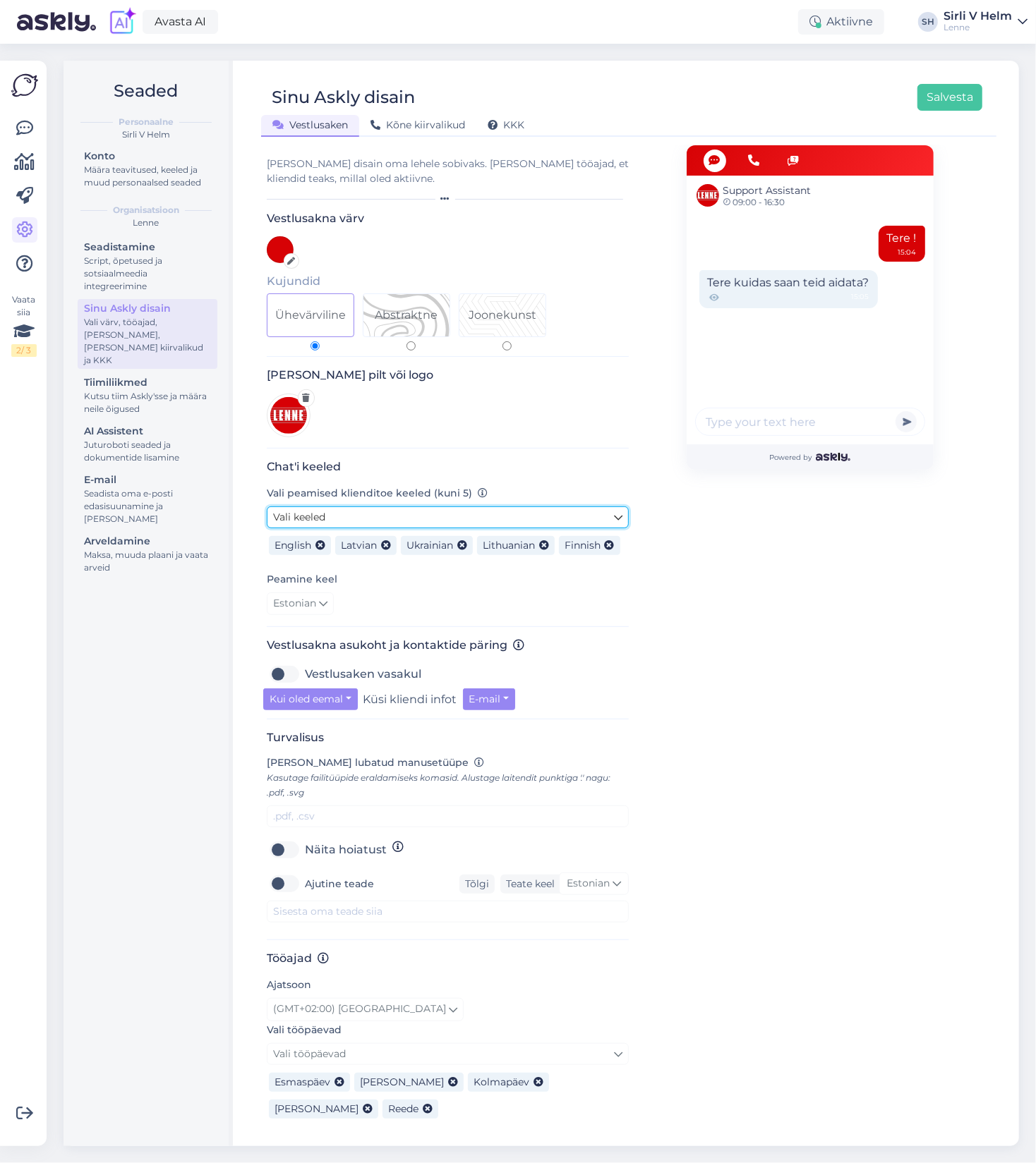
click at [575, 514] on link "Vali keeled" at bounding box center [447, 518] width 362 height 22
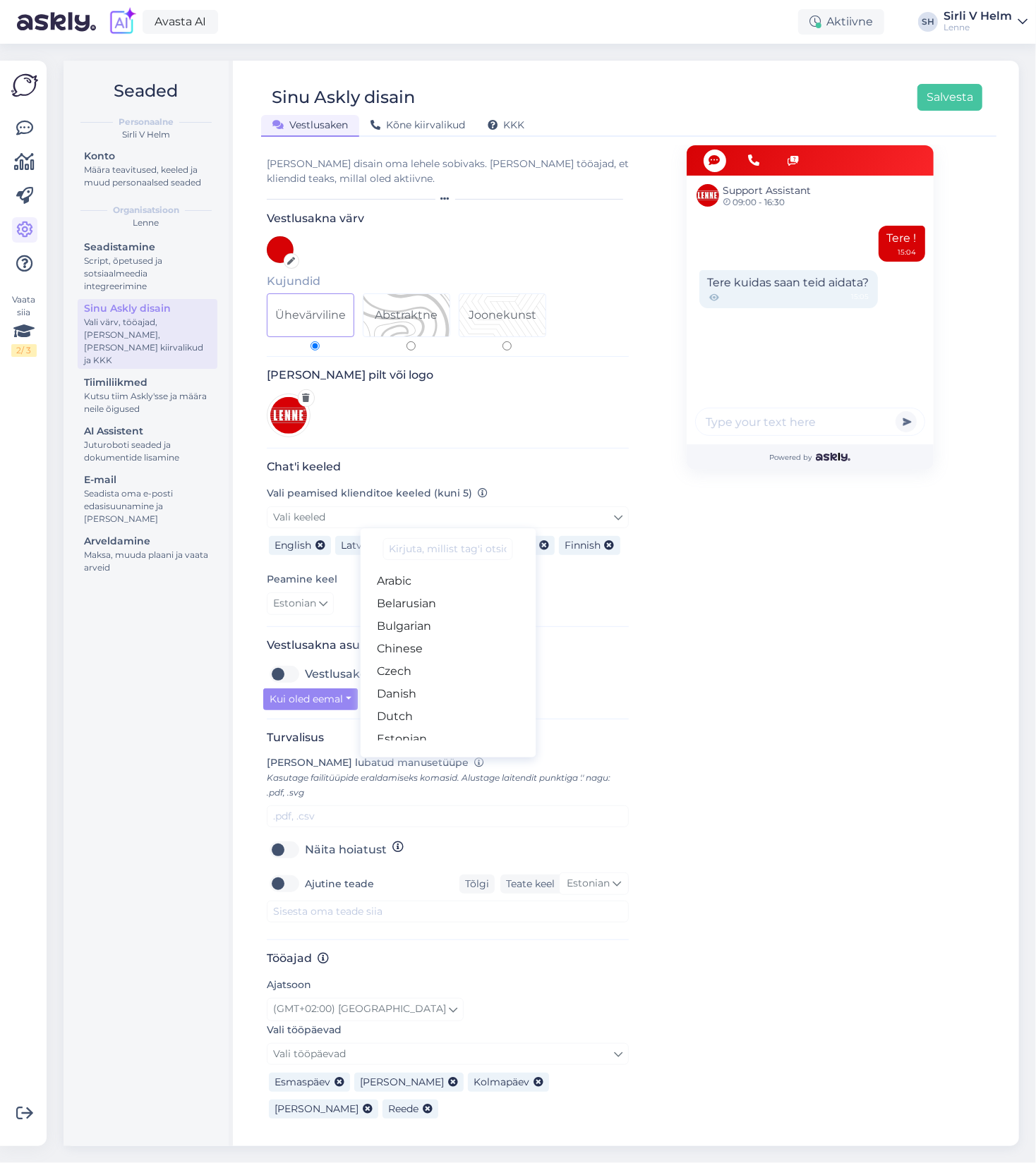
click at [455, 545] on input at bounding box center [447, 549] width 130 height 22
type input "ger"
click at [426, 585] on link "German" at bounding box center [448, 581] width 176 height 23
click at [821, 626] on div "Support Assistant 09:00 - 16:30 Tere ! 15:04 Tere kuidas saan teid aidata? 15:0…" at bounding box center [810, 689] width 247 height 1088
click at [25, 80] on img at bounding box center [24, 86] width 27 height 27
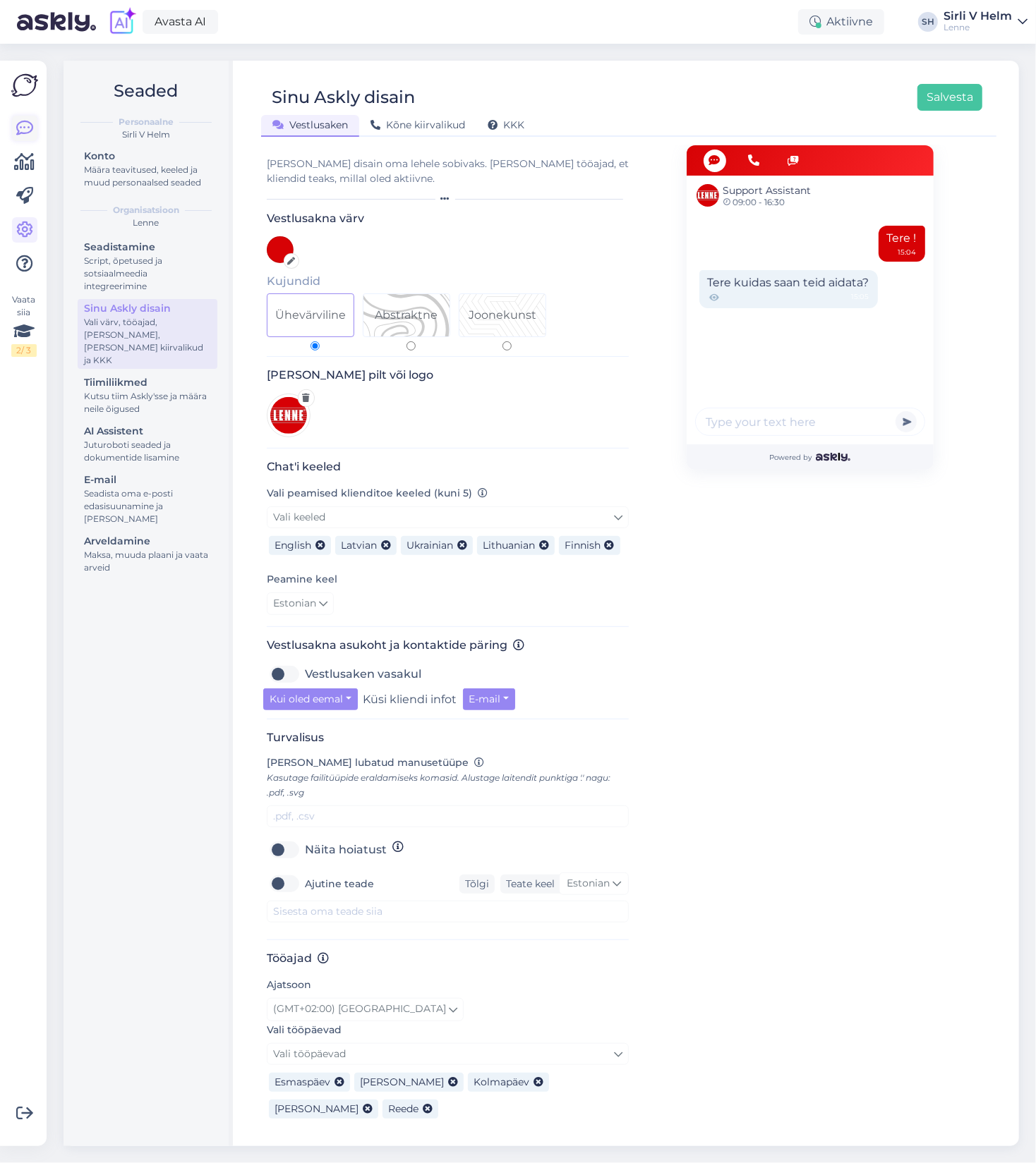
click at [22, 127] on icon at bounding box center [25, 129] width 17 height 17
